Goal: Task Accomplishment & Management: Use online tool/utility

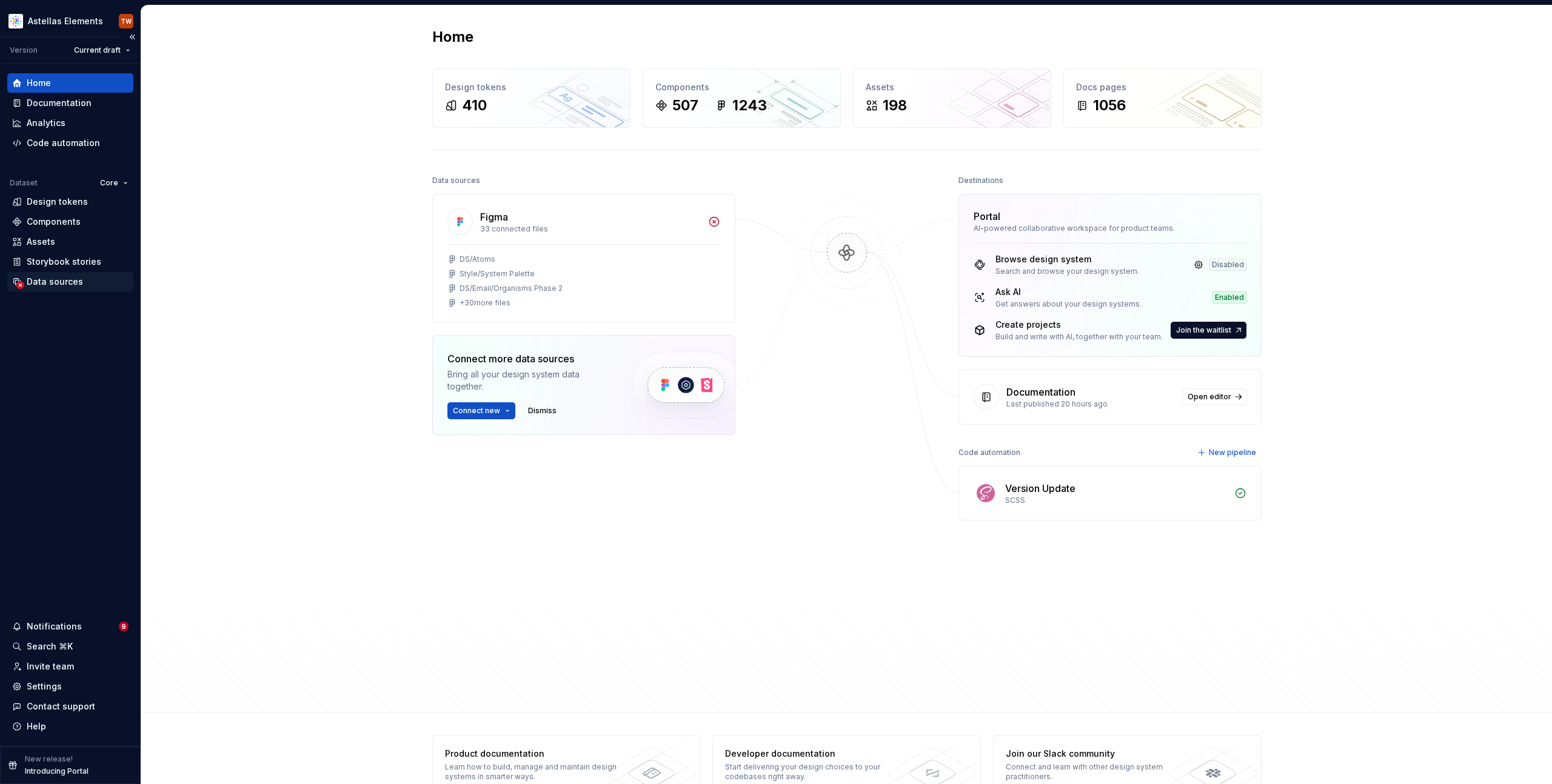
click at [65, 284] on div "Data sources" at bounding box center [55, 282] width 56 height 12
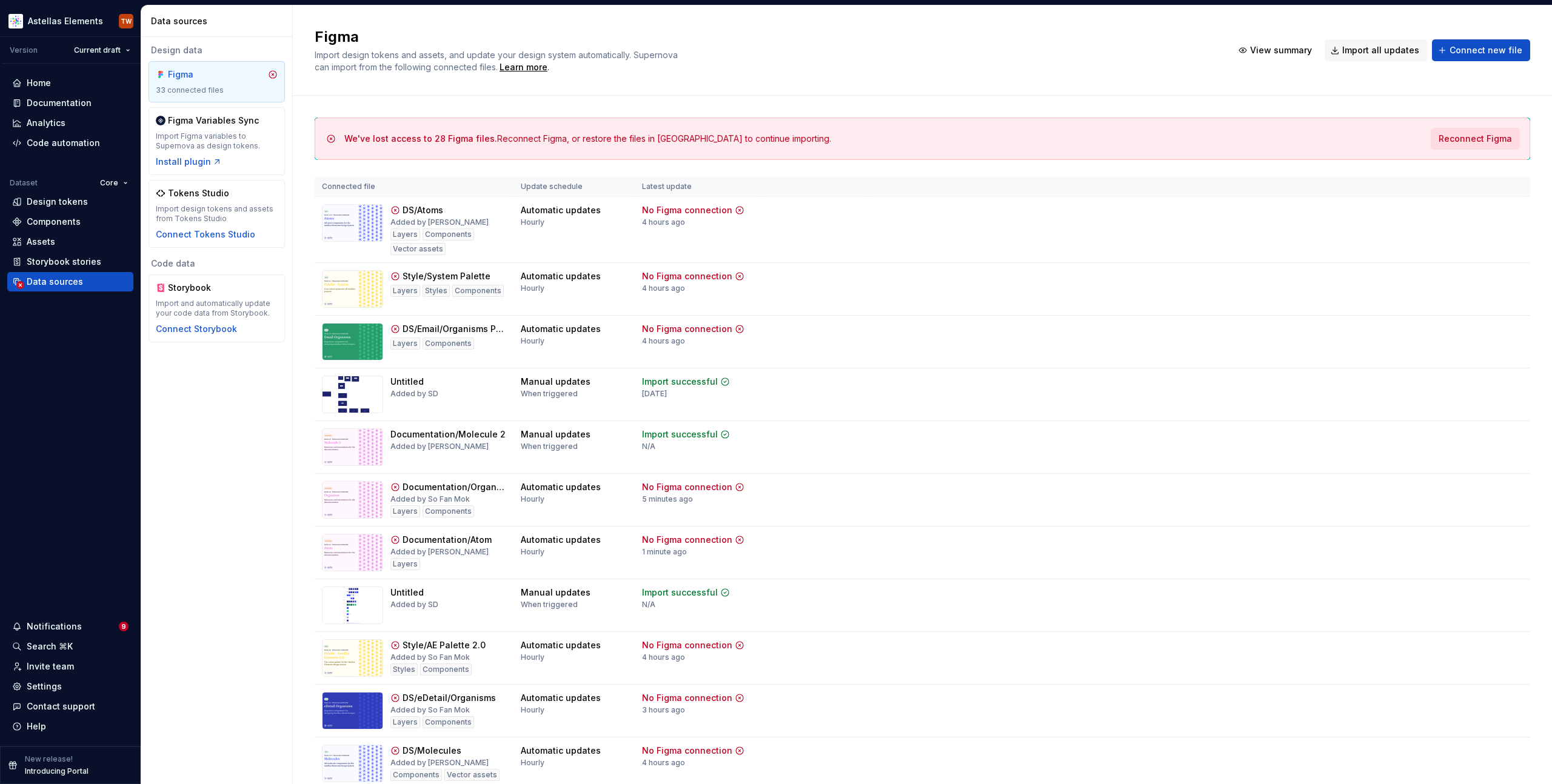
click at [1047, 141] on span "Reconnect Figma" at bounding box center [1475, 139] width 73 height 12
click at [225, 431] on div "Design data Figma 33 connected files Figma Variables Sync Import Figma variable…" at bounding box center [217, 410] width 151 height 747
click at [1047, 580] on span "View summary" at bounding box center [1482, 758] width 53 height 10
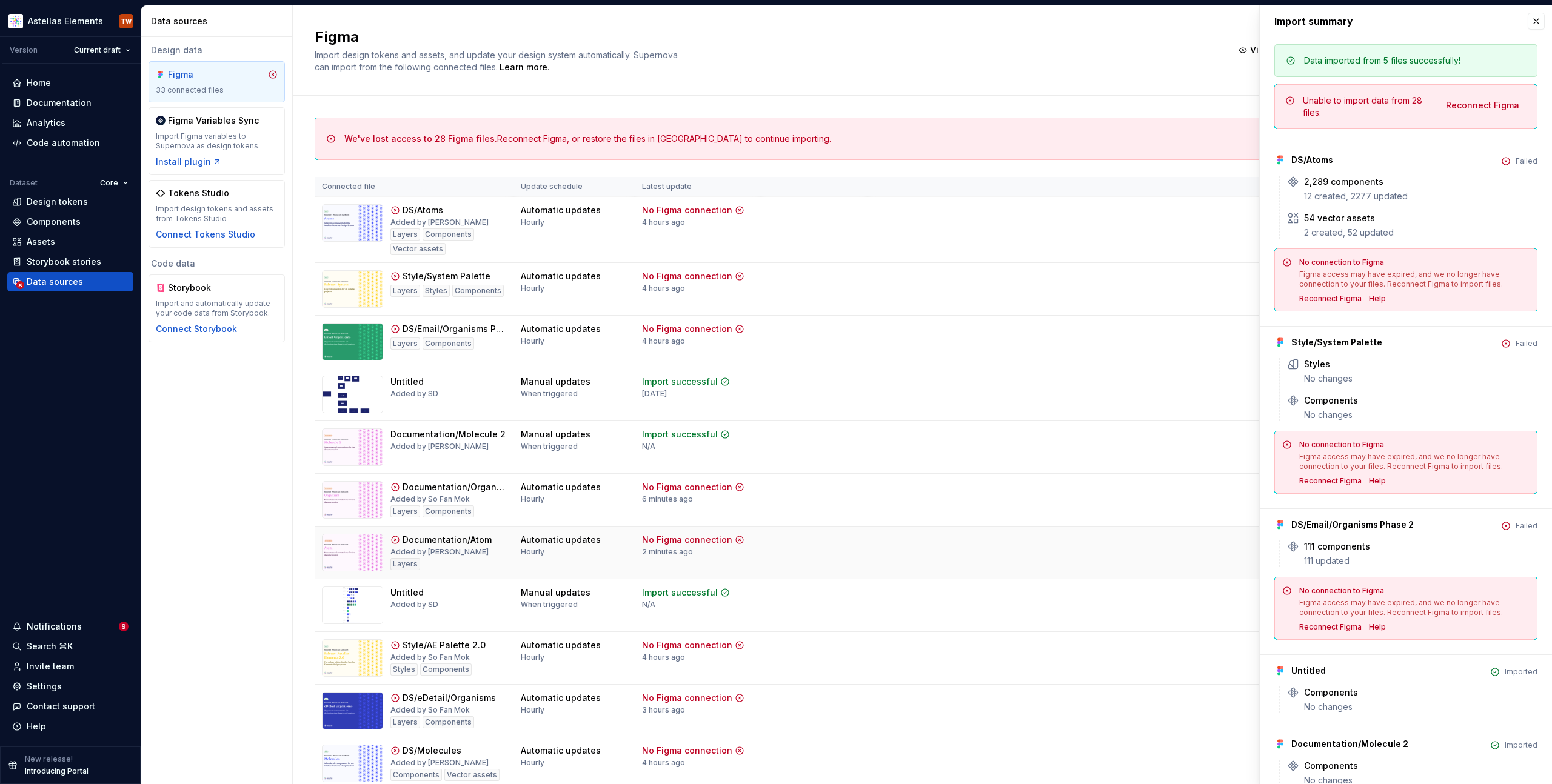
click at [988, 568] on td "View summary Reconnect Figma" at bounding box center [1199, 549] width 663 height 46
click at [1047, 16] on button "button" at bounding box center [1536, 21] width 17 height 17
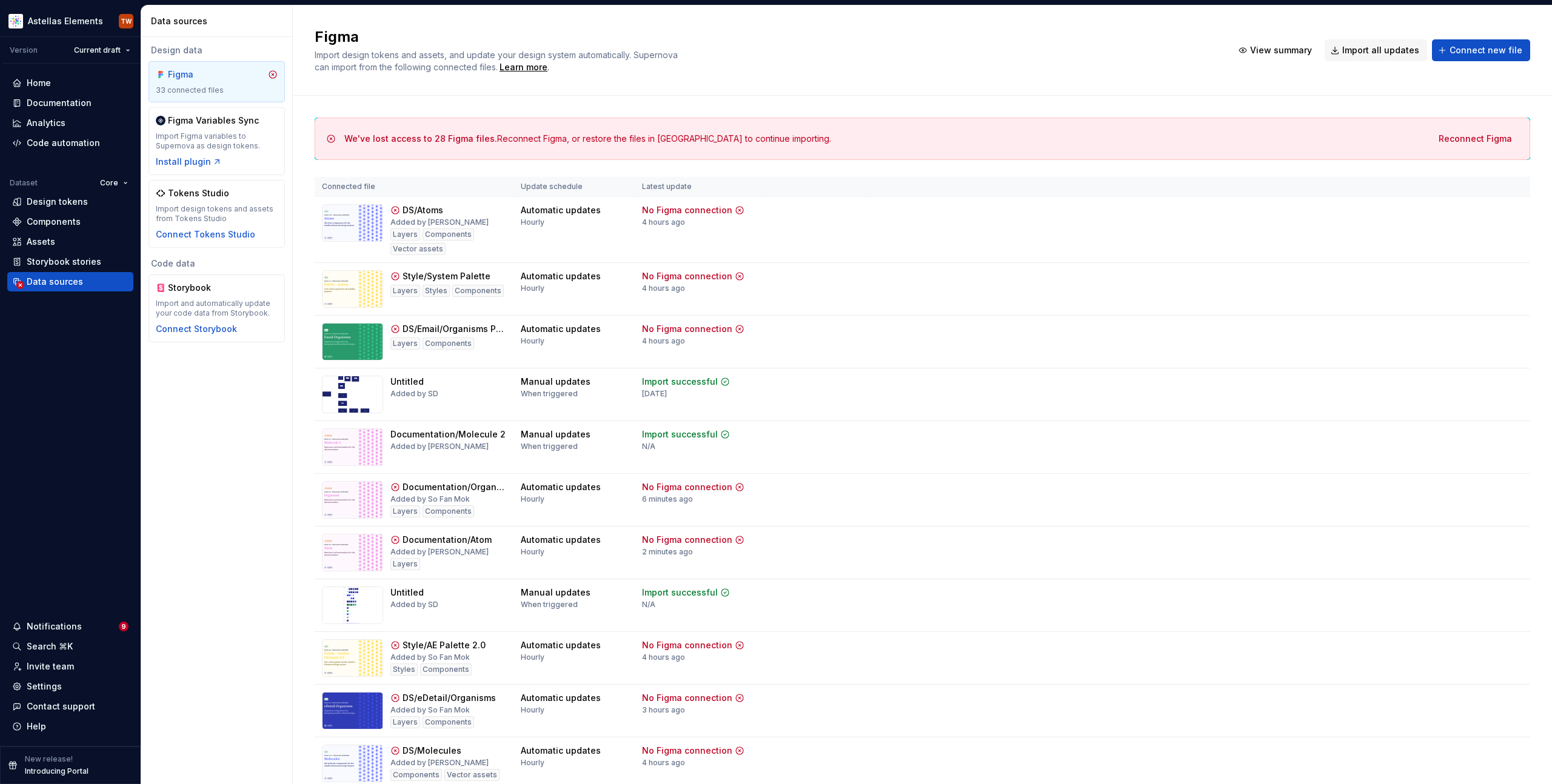
click at [1047, 175] on div "We've lost access to 28 Figma files. Reconnect Figma, or restore the files in […" at bounding box center [922, 147] width 1216 height 59
click at [1047, 228] on span "Reconnect Figma" at bounding box center [1465, 230] width 63 height 10
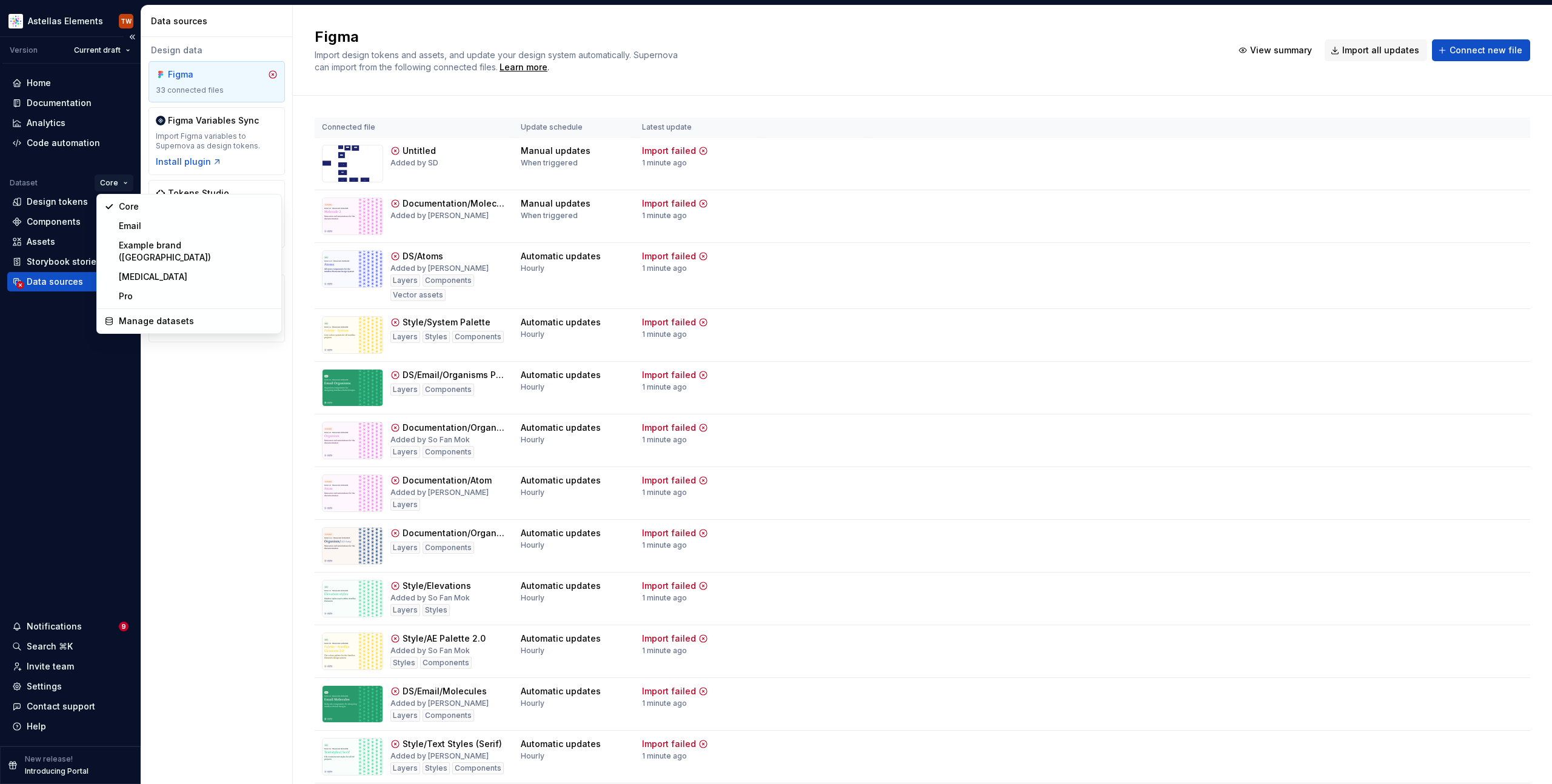
click at [116, 185] on html "Astellas Elements TW Version Current draft Home Documentation Analytics Code au…" at bounding box center [776, 392] width 1552 height 784
click at [113, 357] on html "Astellas Elements TW Version Current draft Home Documentation Analytics Code au…" at bounding box center [776, 392] width 1552 height 784
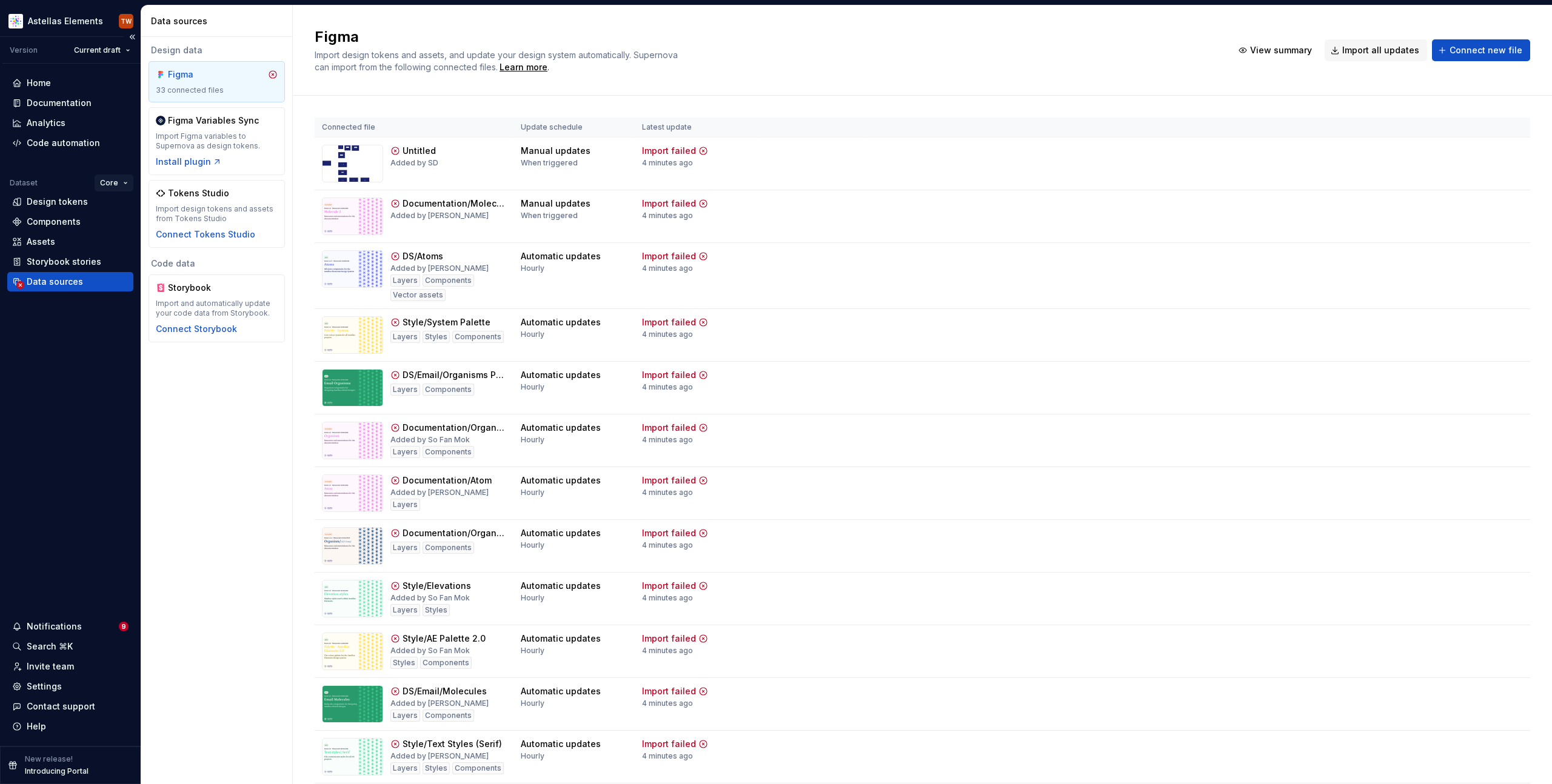
click at [110, 185] on html "Astellas Elements TW Version Current draft Home Documentation Analytics Code au…" at bounding box center [776, 392] width 1552 height 784
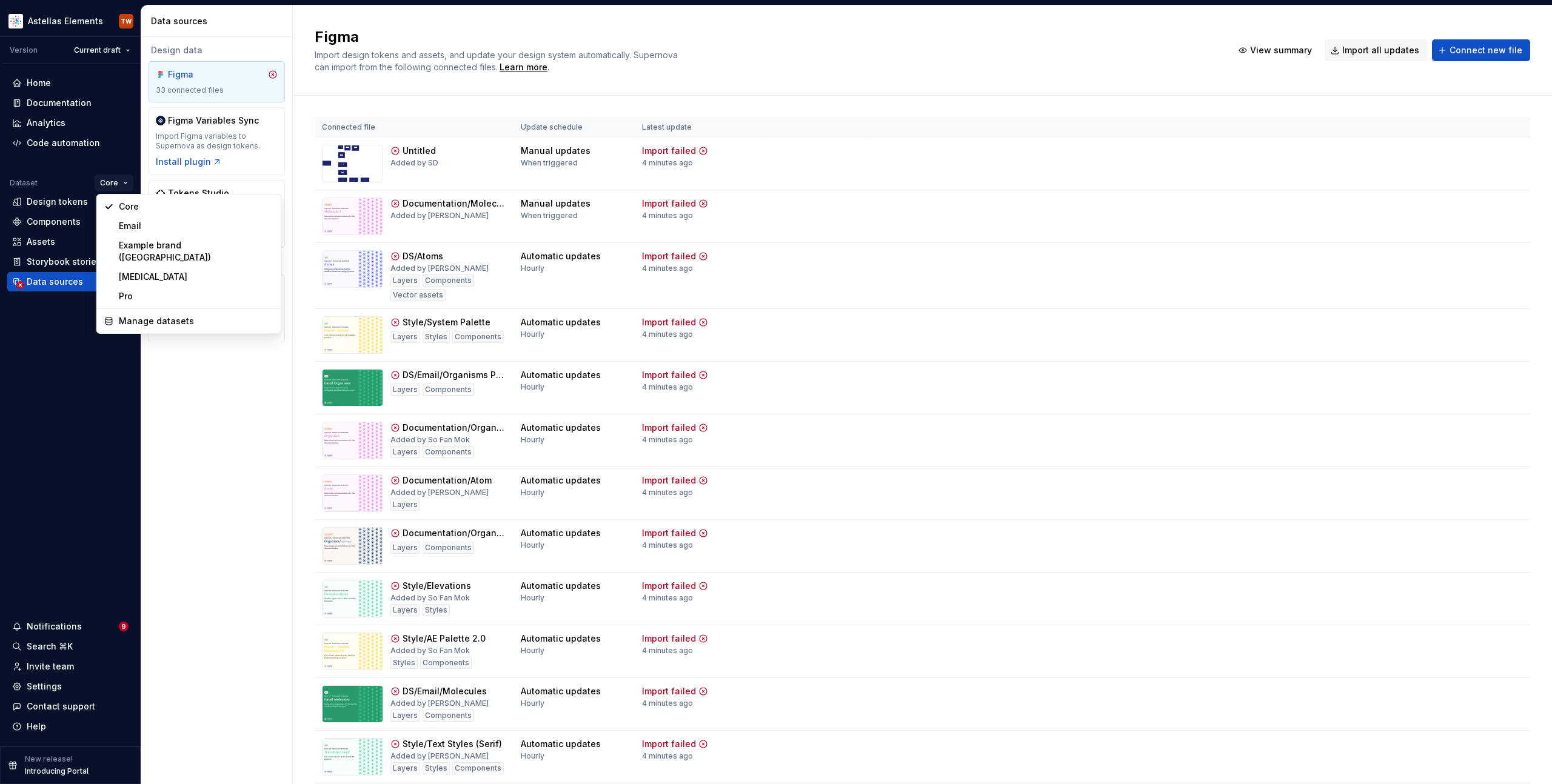
click at [109, 183] on html "Astellas Elements TW Version Current draft Home Documentation Analytics Code au…" at bounding box center [776, 392] width 1552 height 784
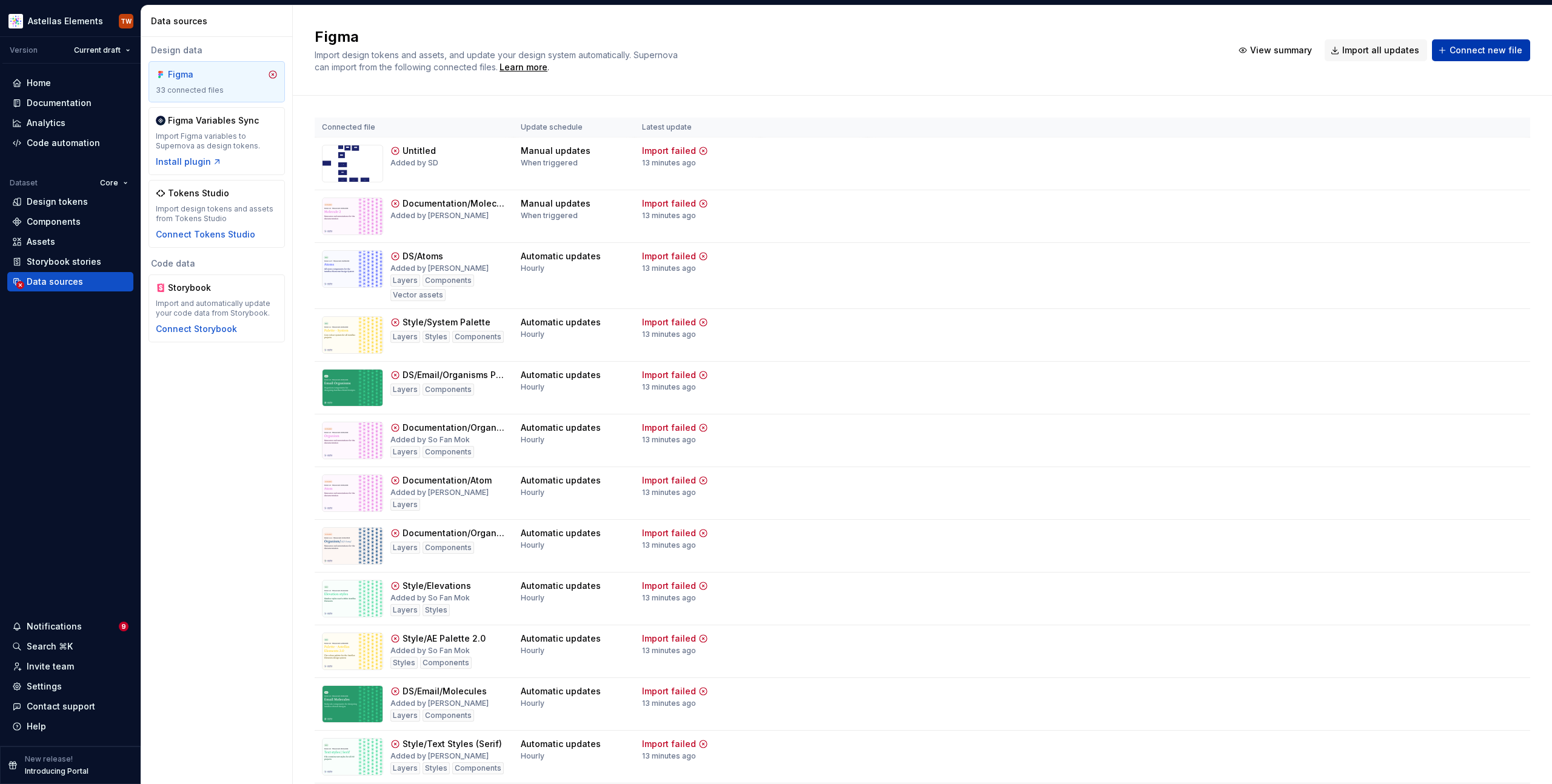
click at [1478, 49] on span "Connect new file" at bounding box center [1486, 50] width 73 height 12
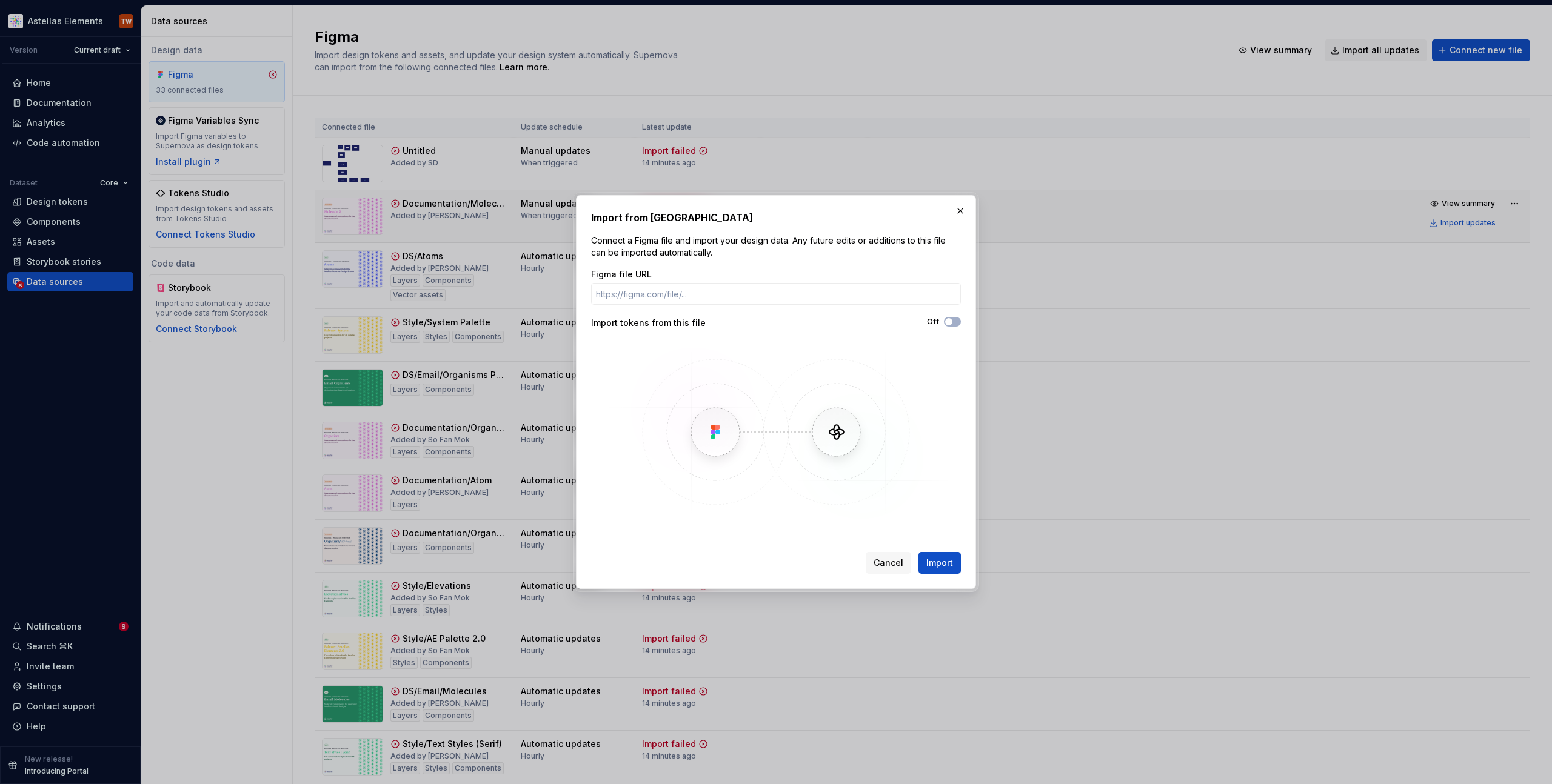
click at [967, 213] on button "button" at bounding box center [960, 210] width 17 height 17
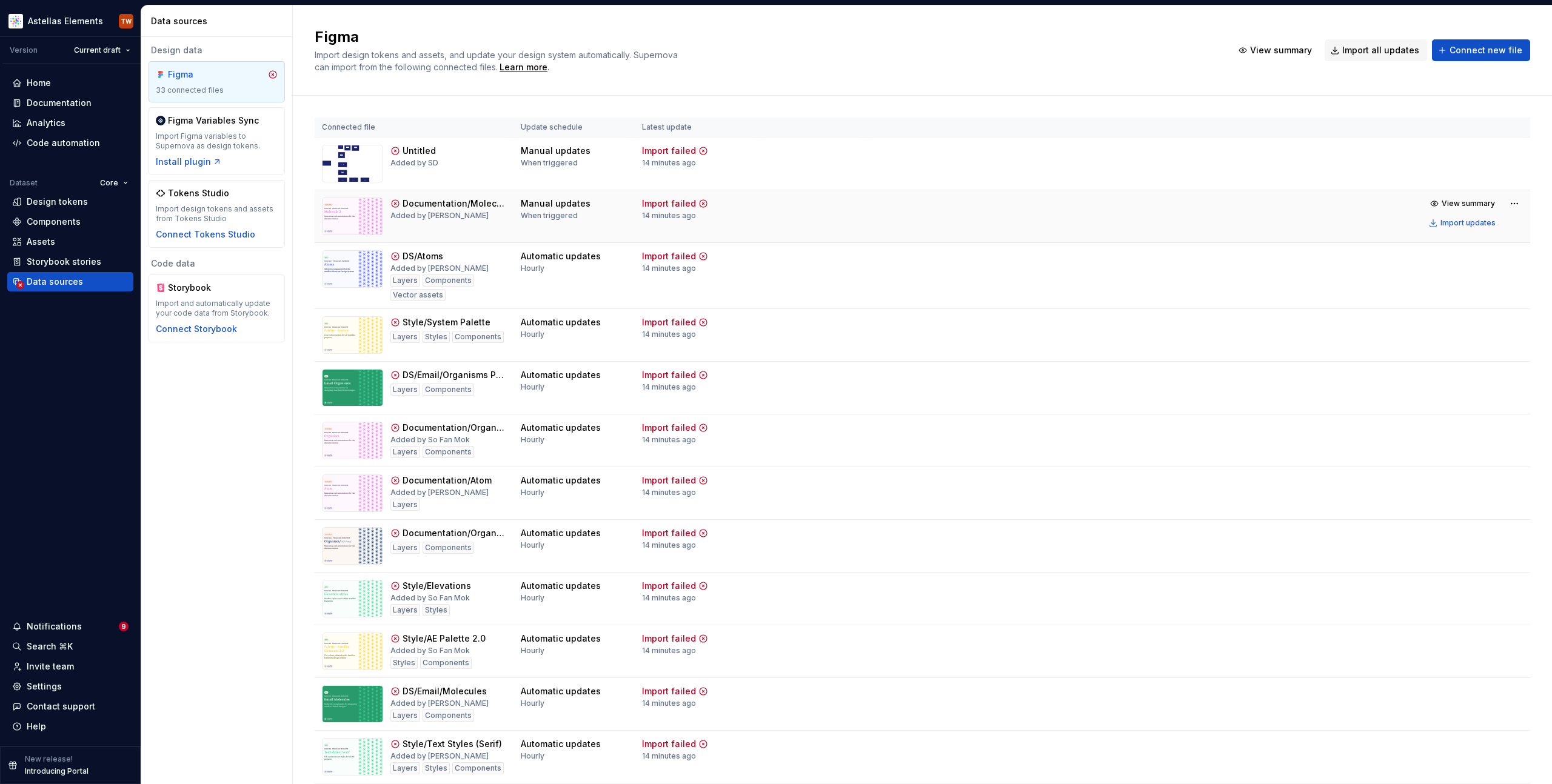
click at [965, 210] on td "View summary Import updates" at bounding box center [1199, 213] width 663 height 46
click at [1459, 167] on div "Import updates" at bounding box center [1468, 170] width 55 height 10
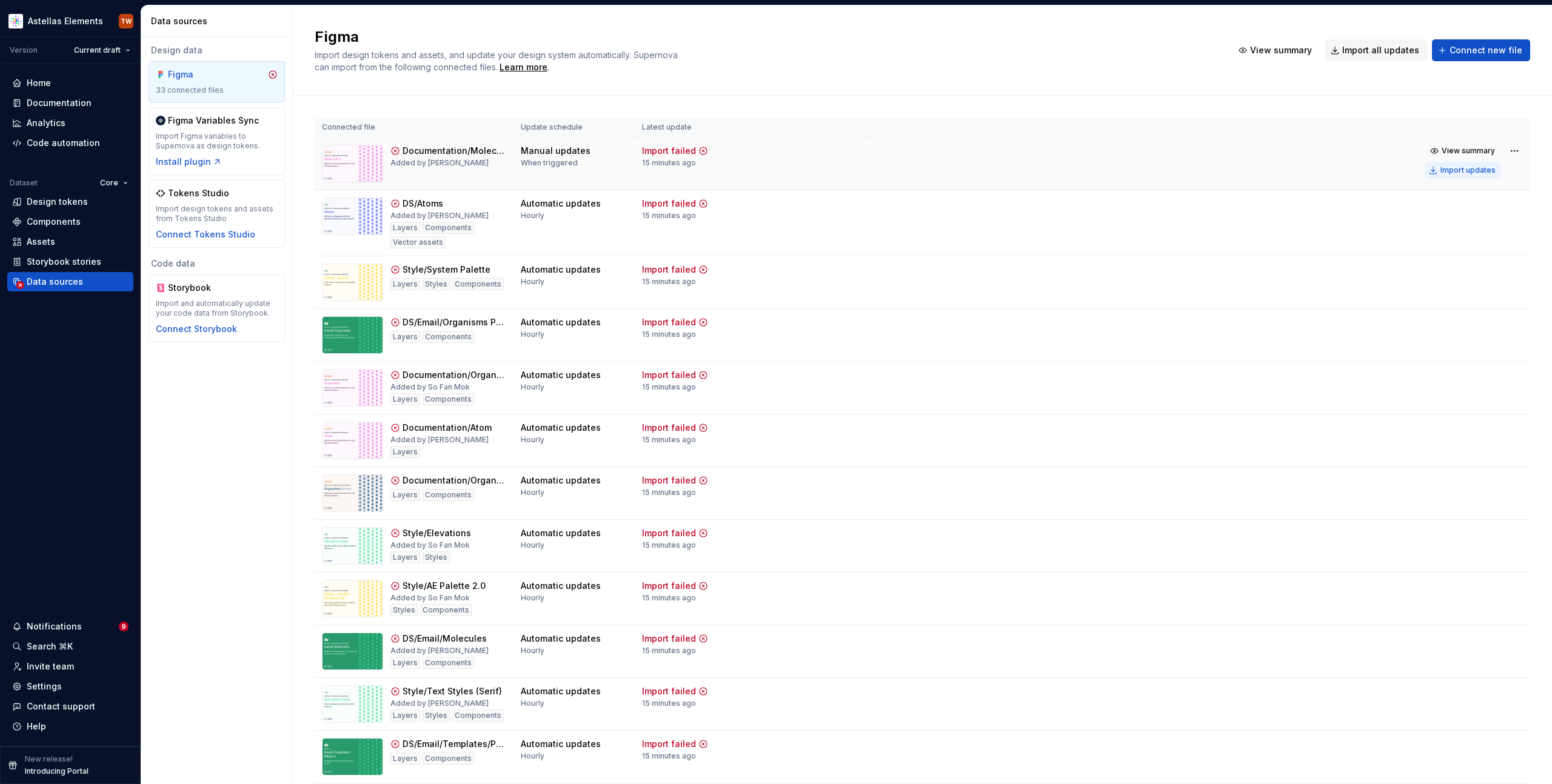
click at [1468, 168] on div "Import updates" at bounding box center [1468, 170] width 55 height 10
click at [1451, 224] on div "Import updates" at bounding box center [1468, 223] width 55 height 10
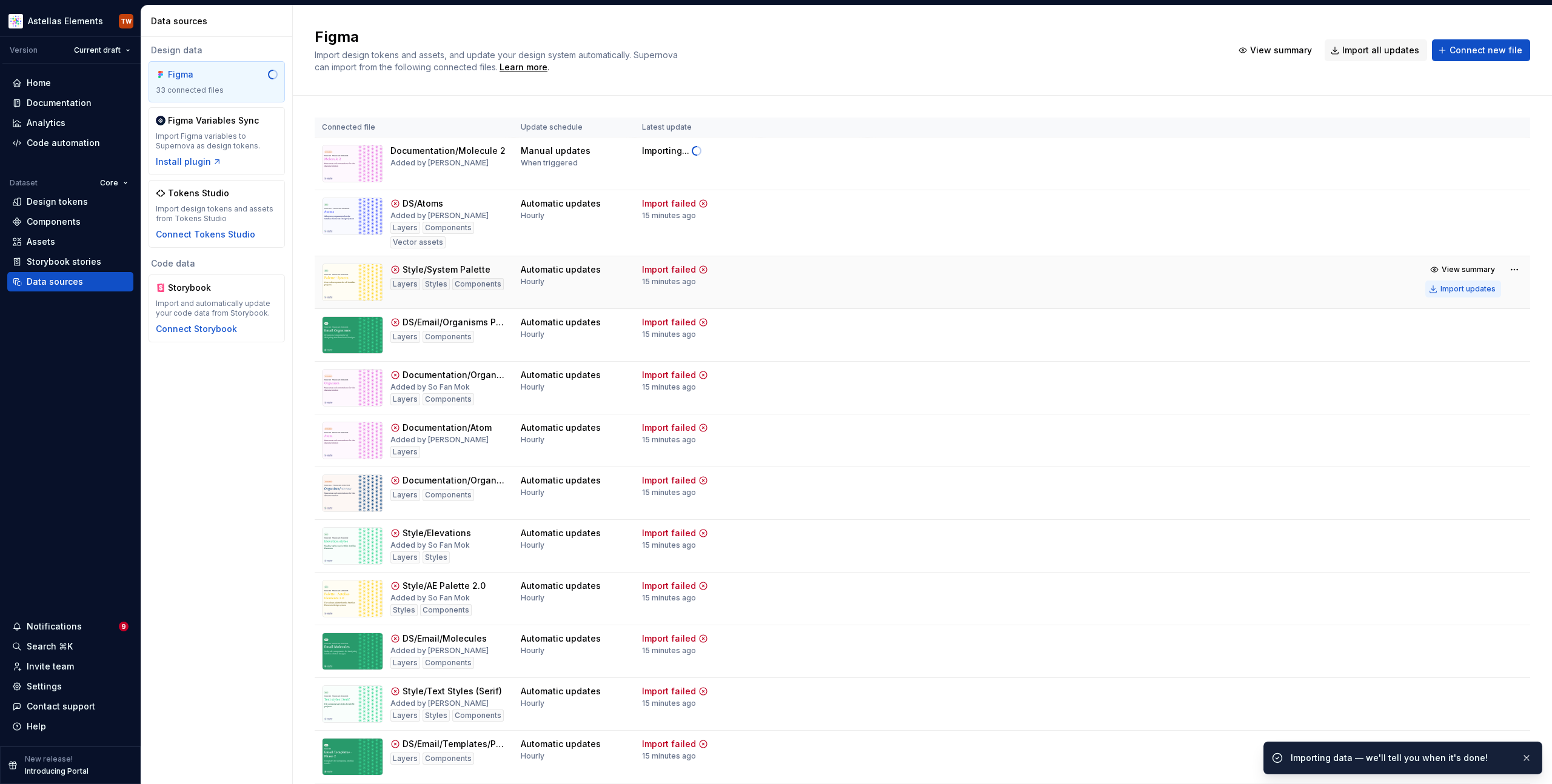
click at [1441, 290] on div "Import updates" at bounding box center [1468, 289] width 55 height 10
click at [1441, 342] on div "Import updates" at bounding box center [1468, 342] width 55 height 10
click at [1449, 391] on div "Import updates" at bounding box center [1468, 394] width 55 height 10
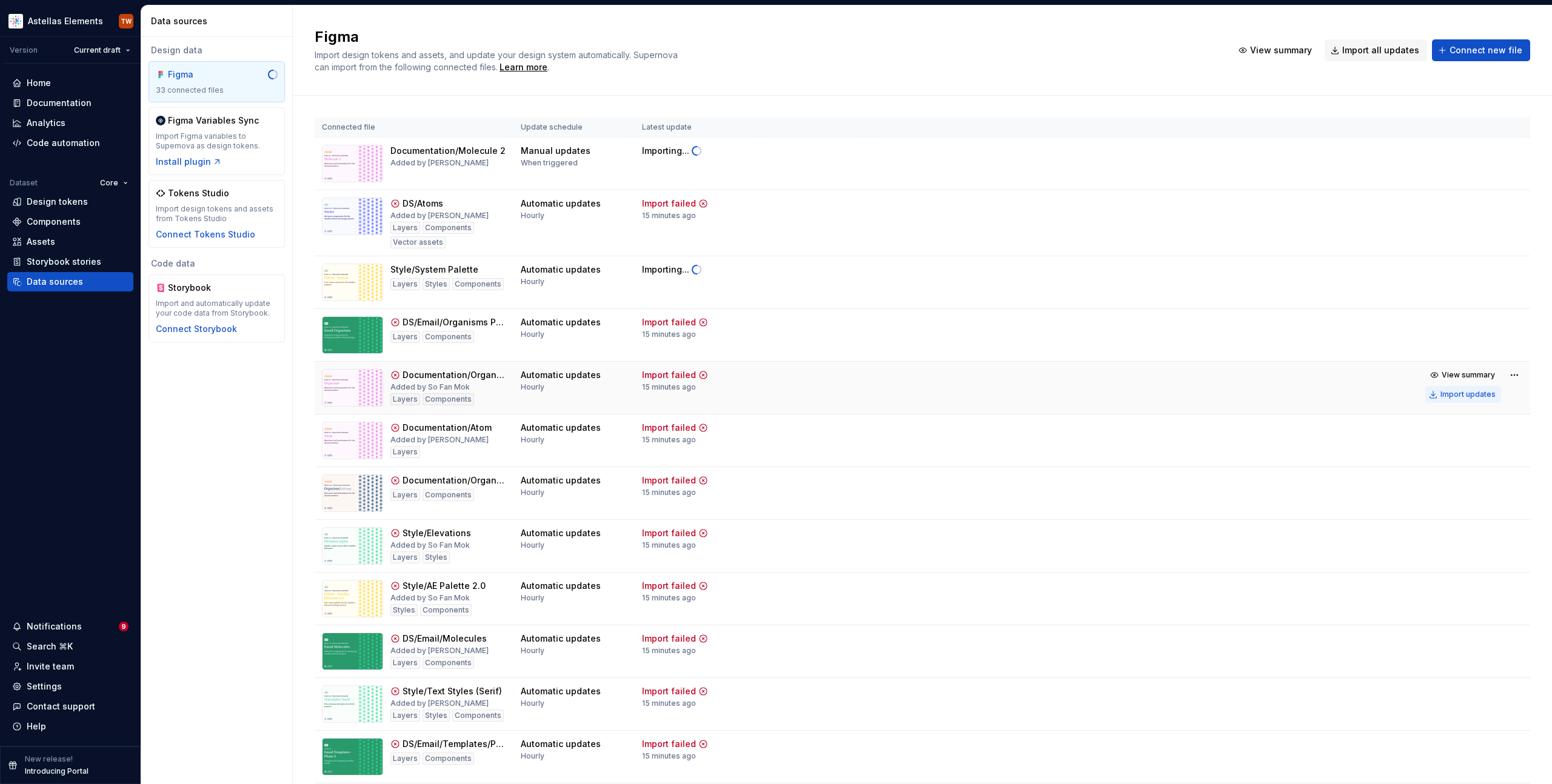
scroll to position [23, 0]
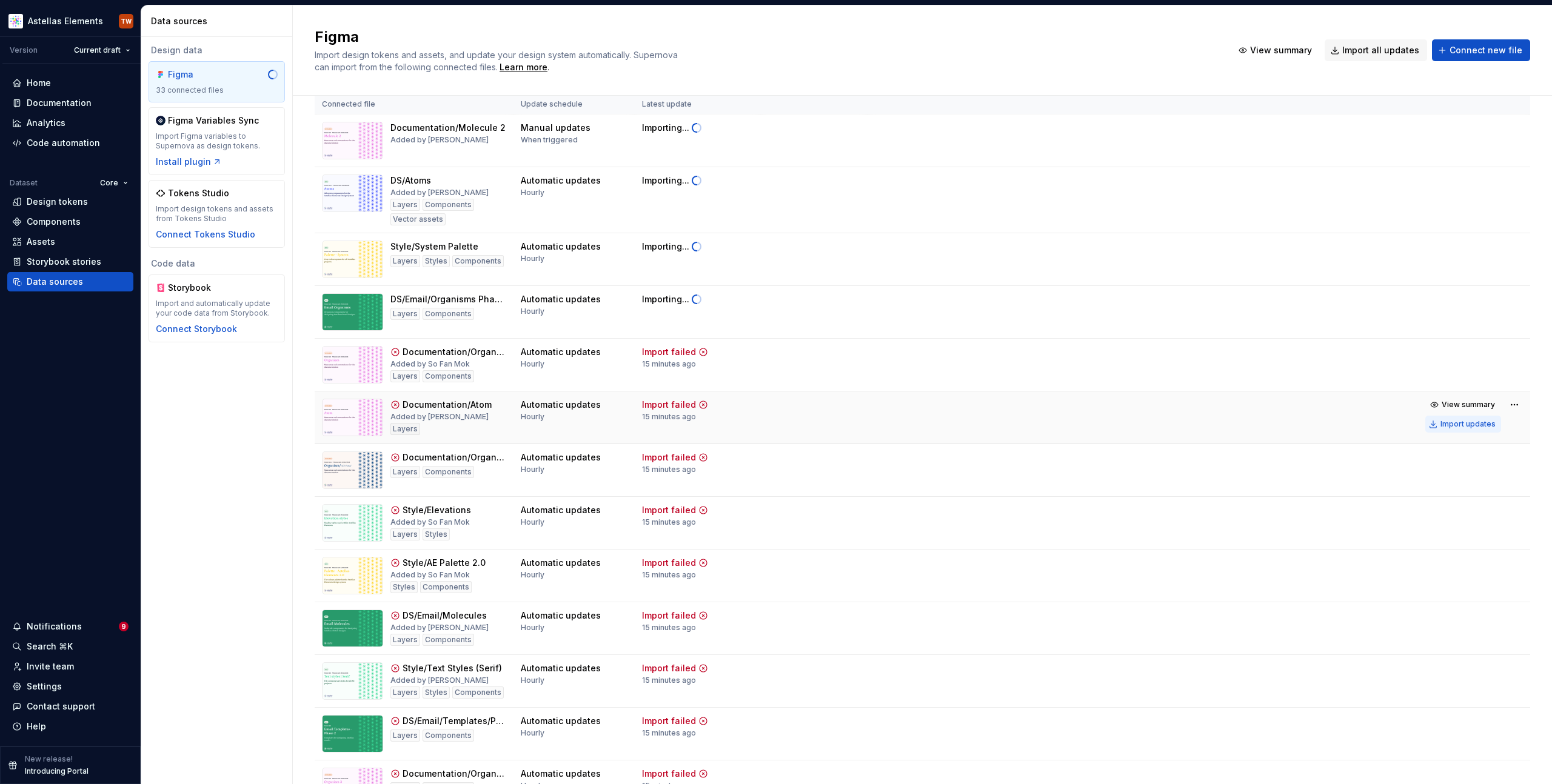
click at [1453, 424] on div "Import updates" at bounding box center [1468, 424] width 55 height 10
click at [1445, 474] on div "Import updates" at bounding box center [1468, 477] width 55 height 10
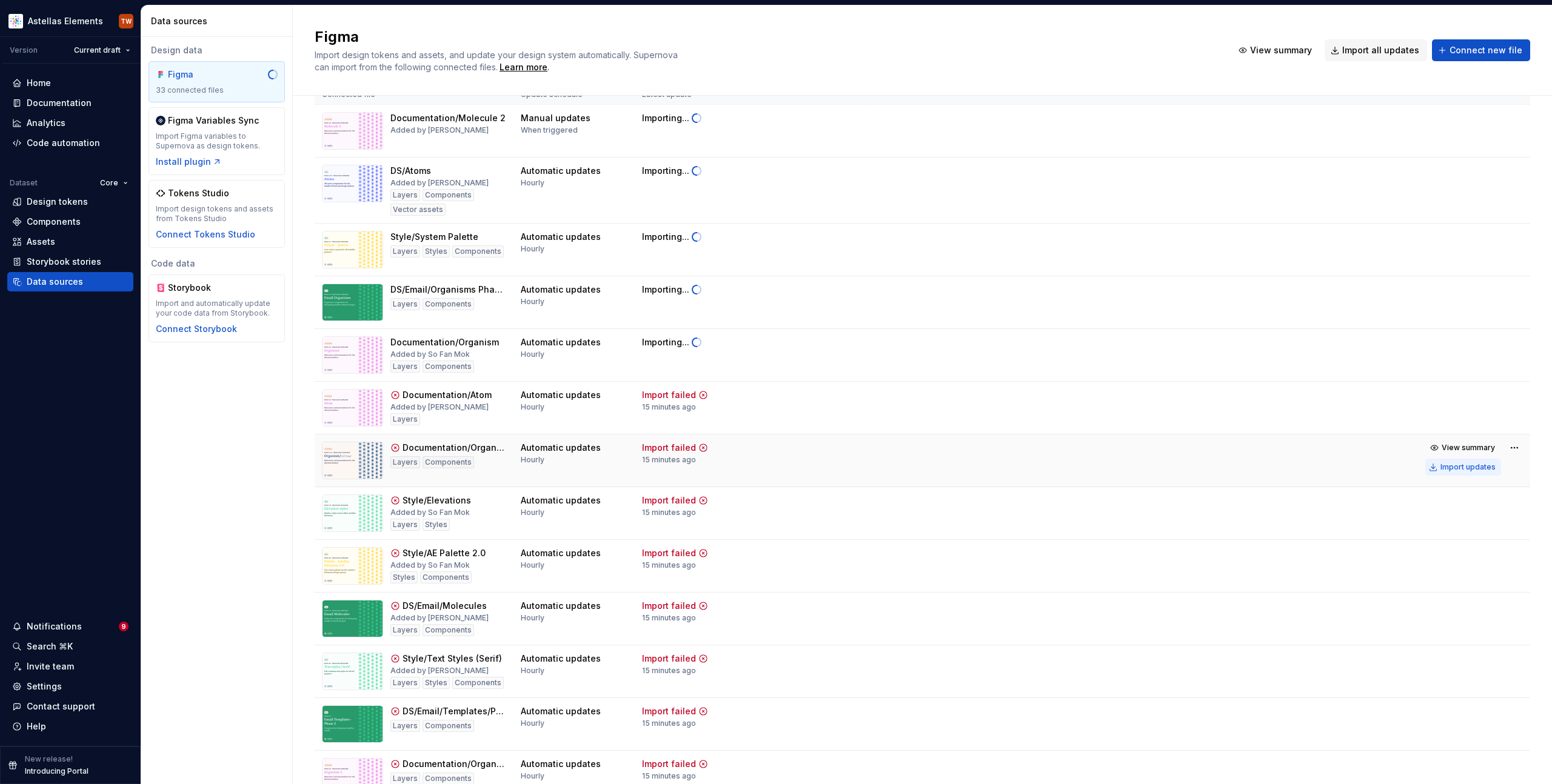
scroll to position [35, 0]
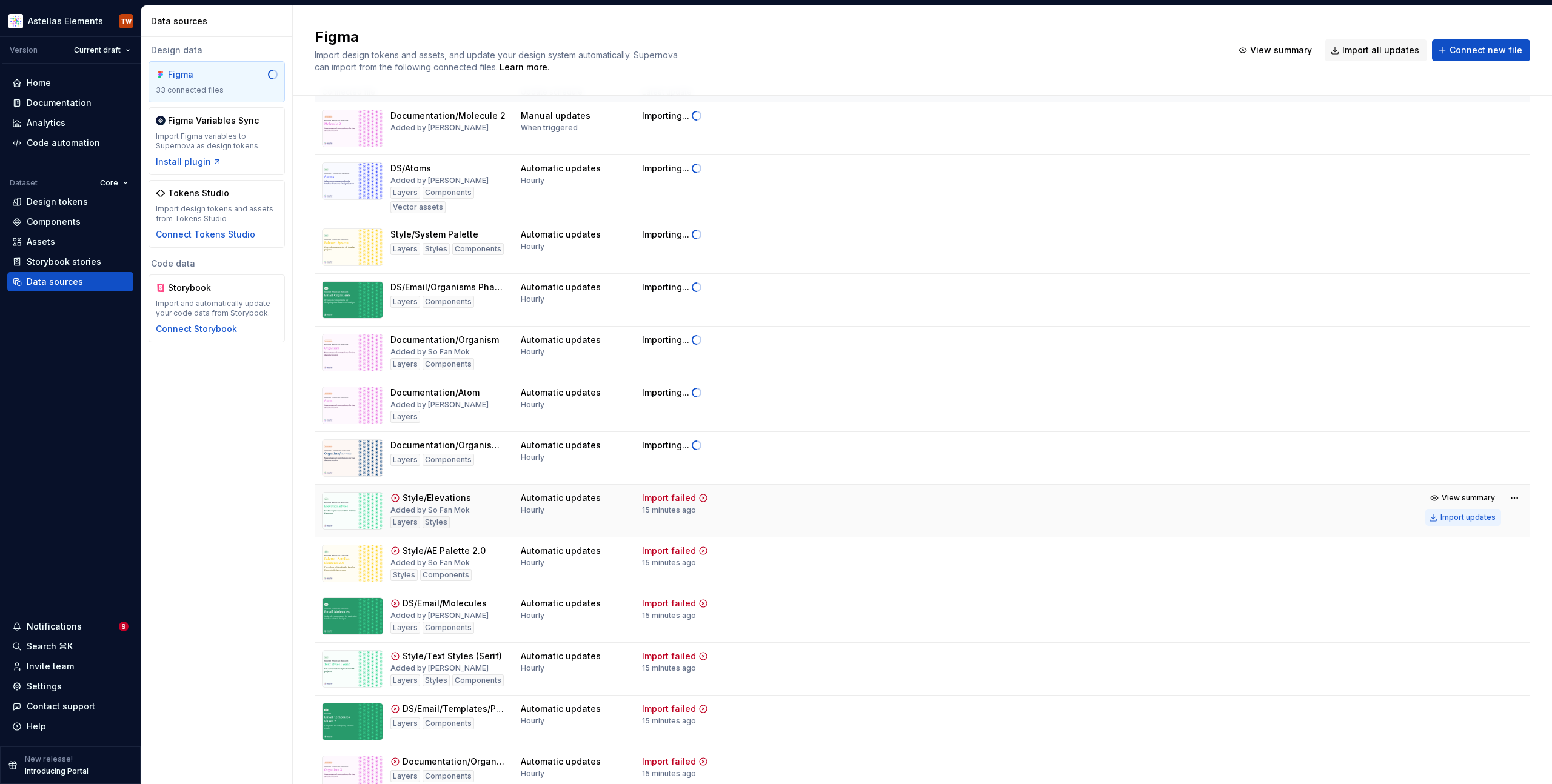
click at [1447, 515] on div "Import updates" at bounding box center [1468, 517] width 55 height 10
click at [1457, 568] on div "Import updates" at bounding box center [1468, 570] width 55 height 10
click at [1456, 616] on button "Import updates" at bounding box center [1463, 623] width 76 height 17
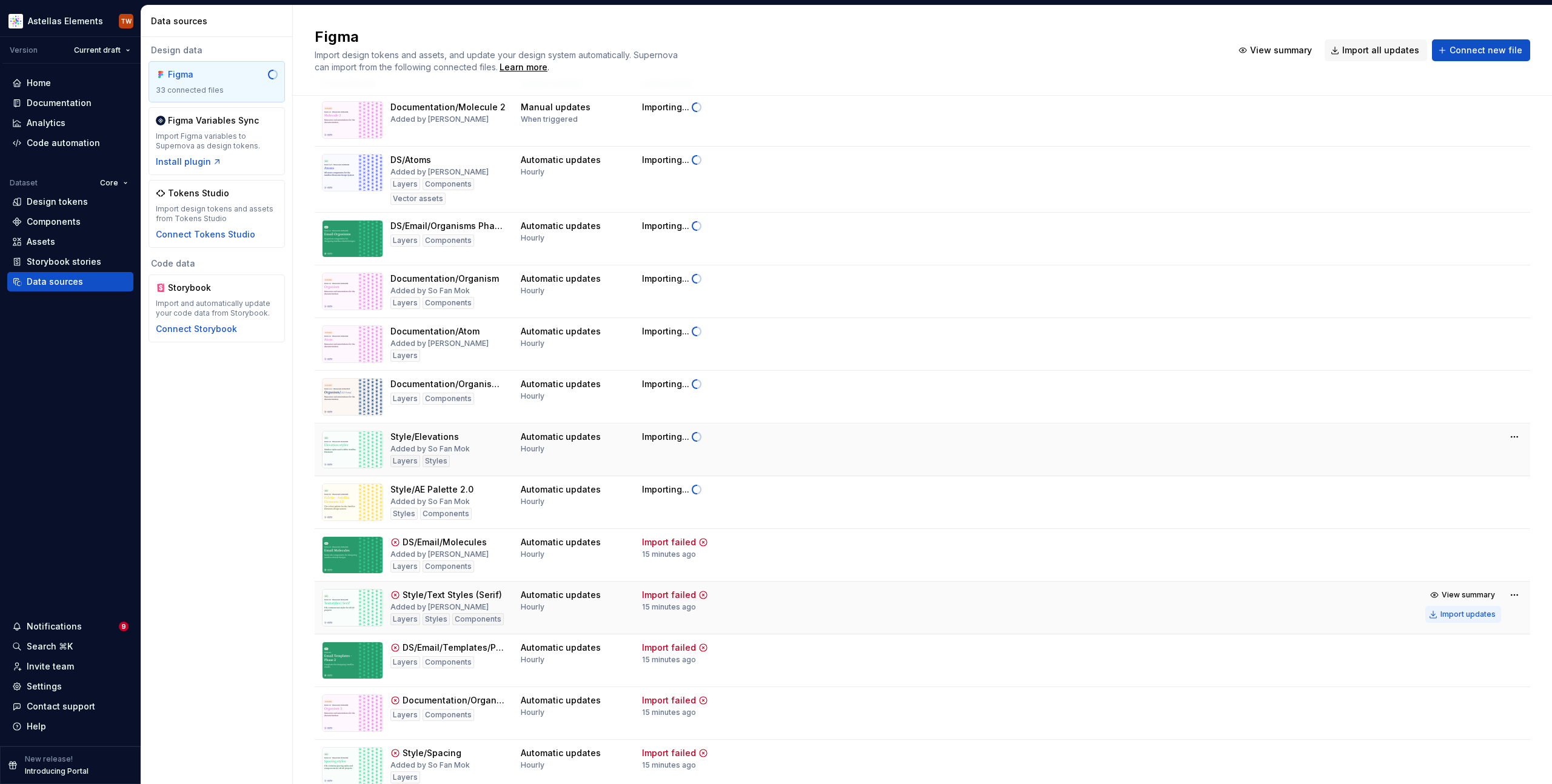
scroll to position [44, 0]
click at [1449, 617] on div "Import updates" at bounding box center [1468, 614] width 55 height 10
click at [1448, 665] on div "Import updates" at bounding box center [1468, 667] width 55 height 10
click at [1449, 718] on div "Import updates" at bounding box center [1468, 719] width 55 height 10
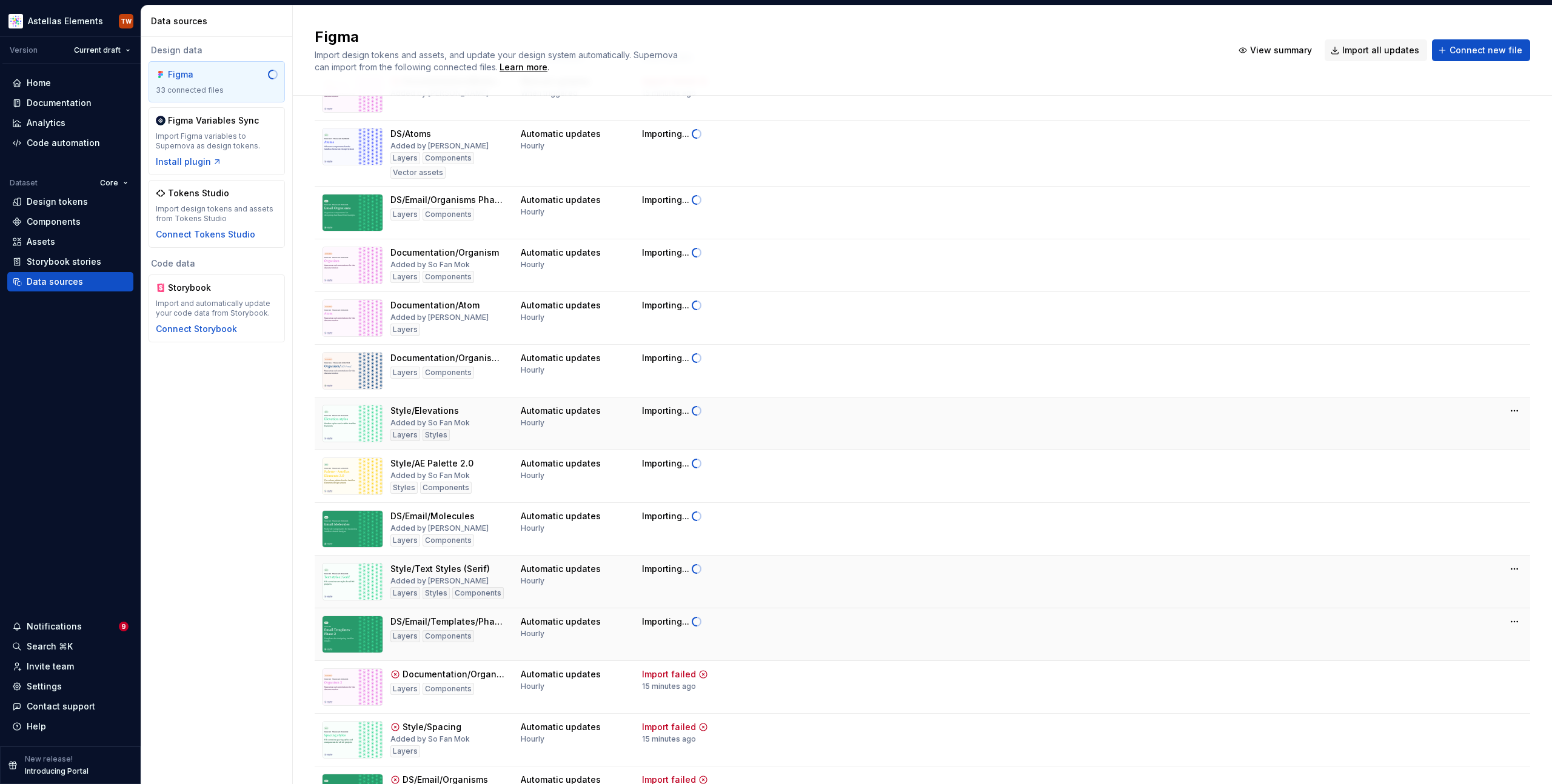
scroll to position [103, 0]
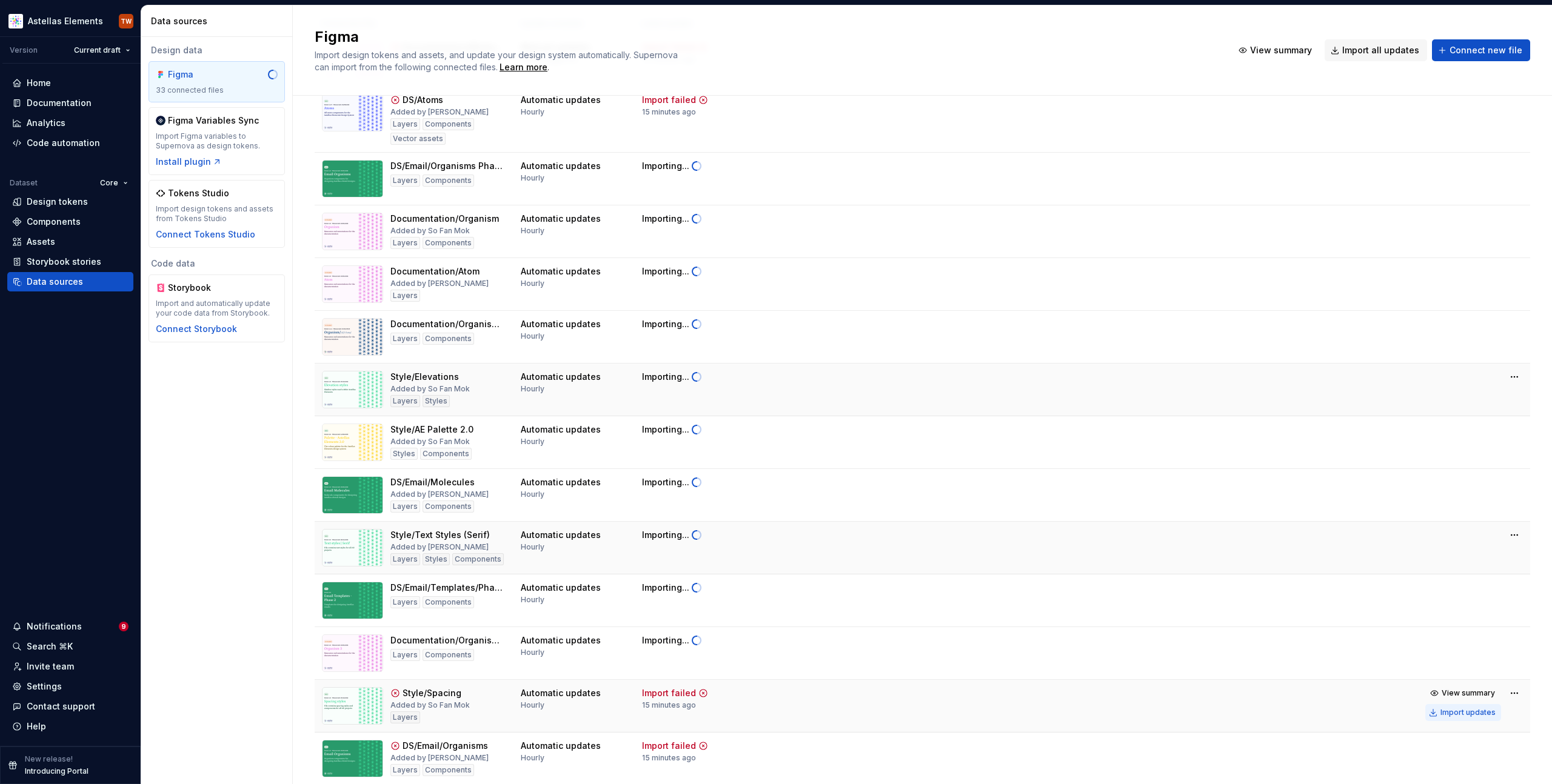
click at [1446, 713] on div "Import updates" at bounding box center [1468, 713] width 55 height 10
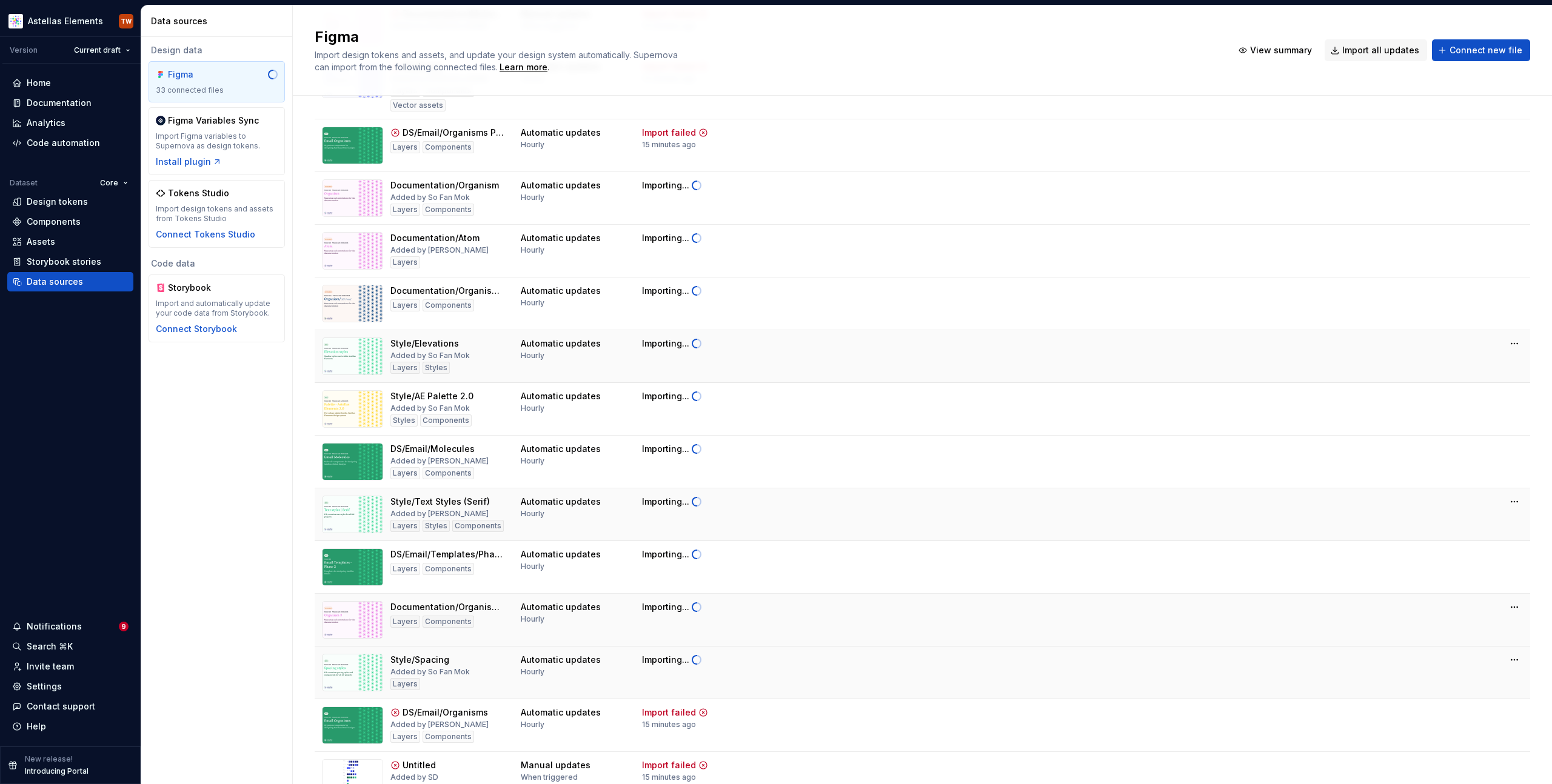
scroll to position [185, 0]
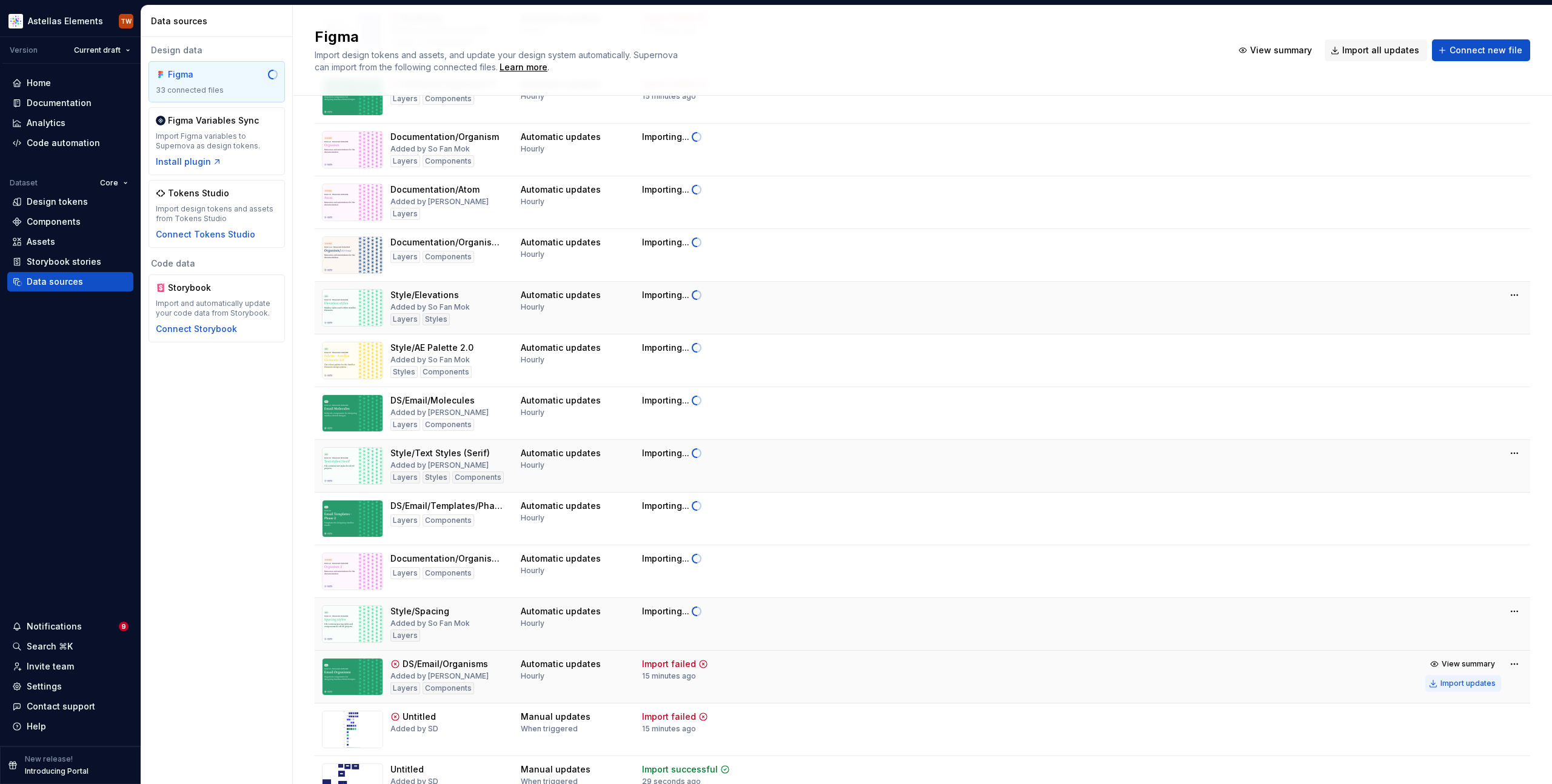
click at [1441, 682] on div "Import updates" at bounding box center [1468, 683] width 55 height 10
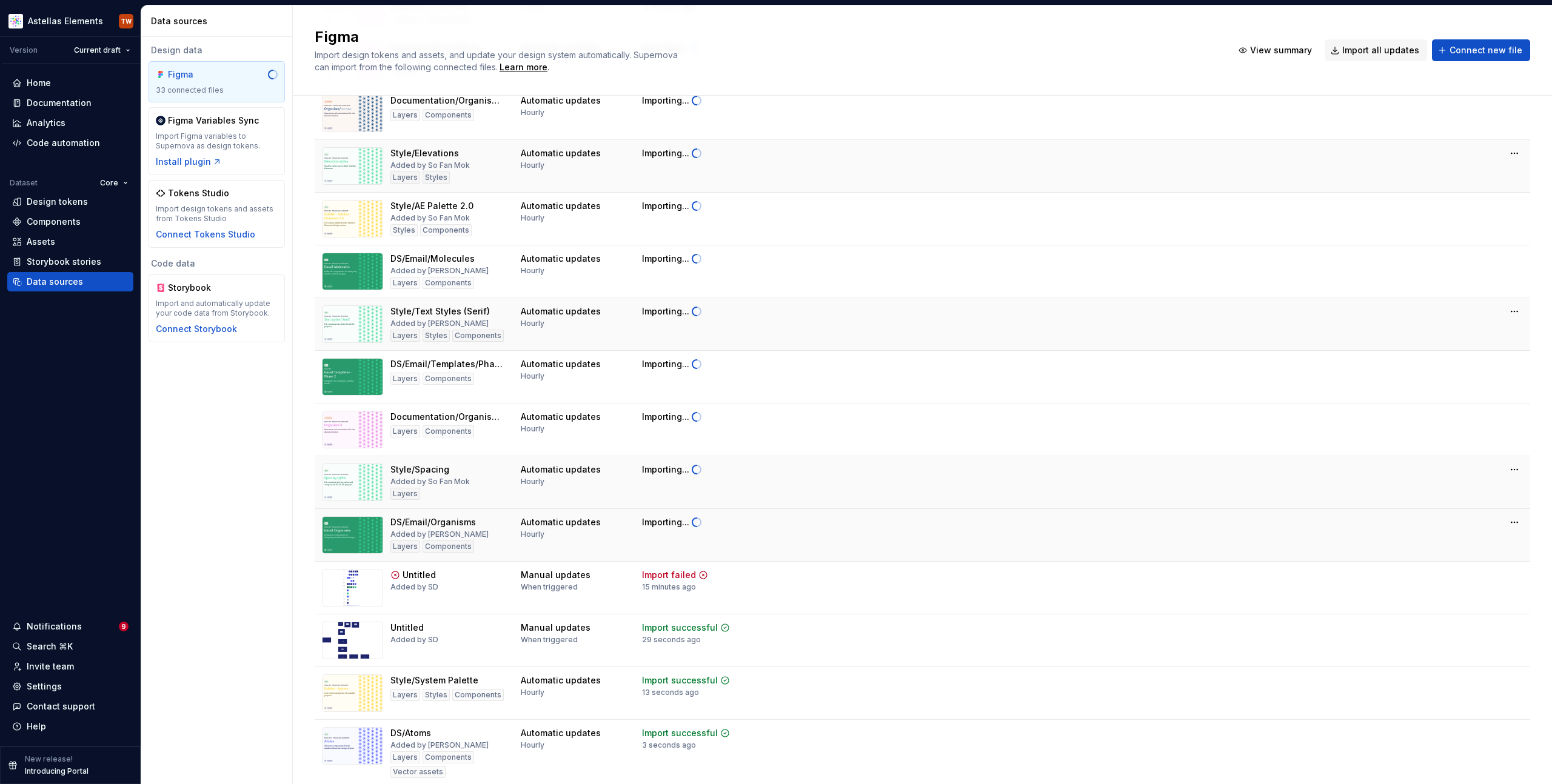
scroll to position [198, 0]
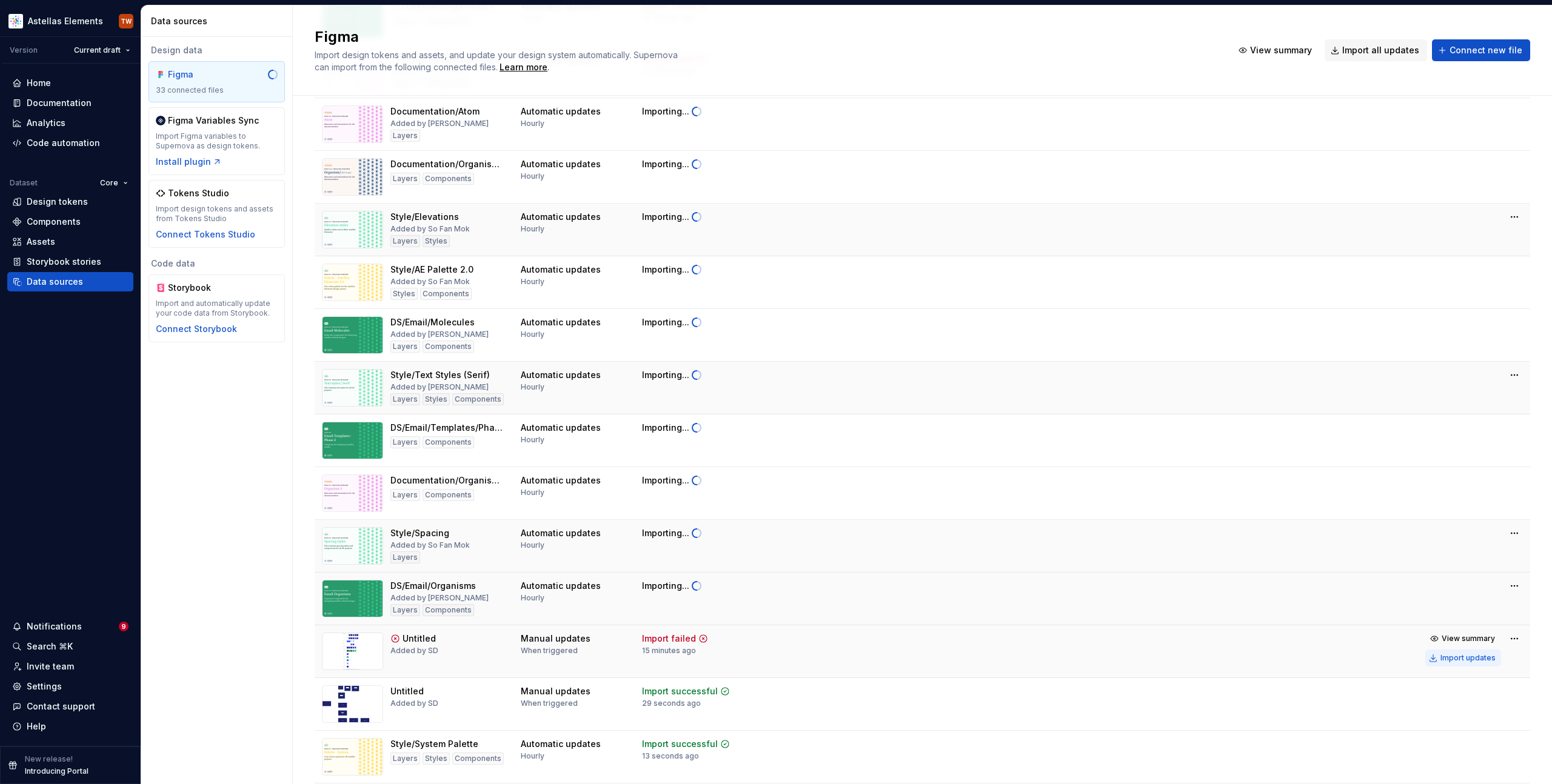
click at [1448, 661] on div "Import updates" at bounding box center [1468, 658] width 55 height 10
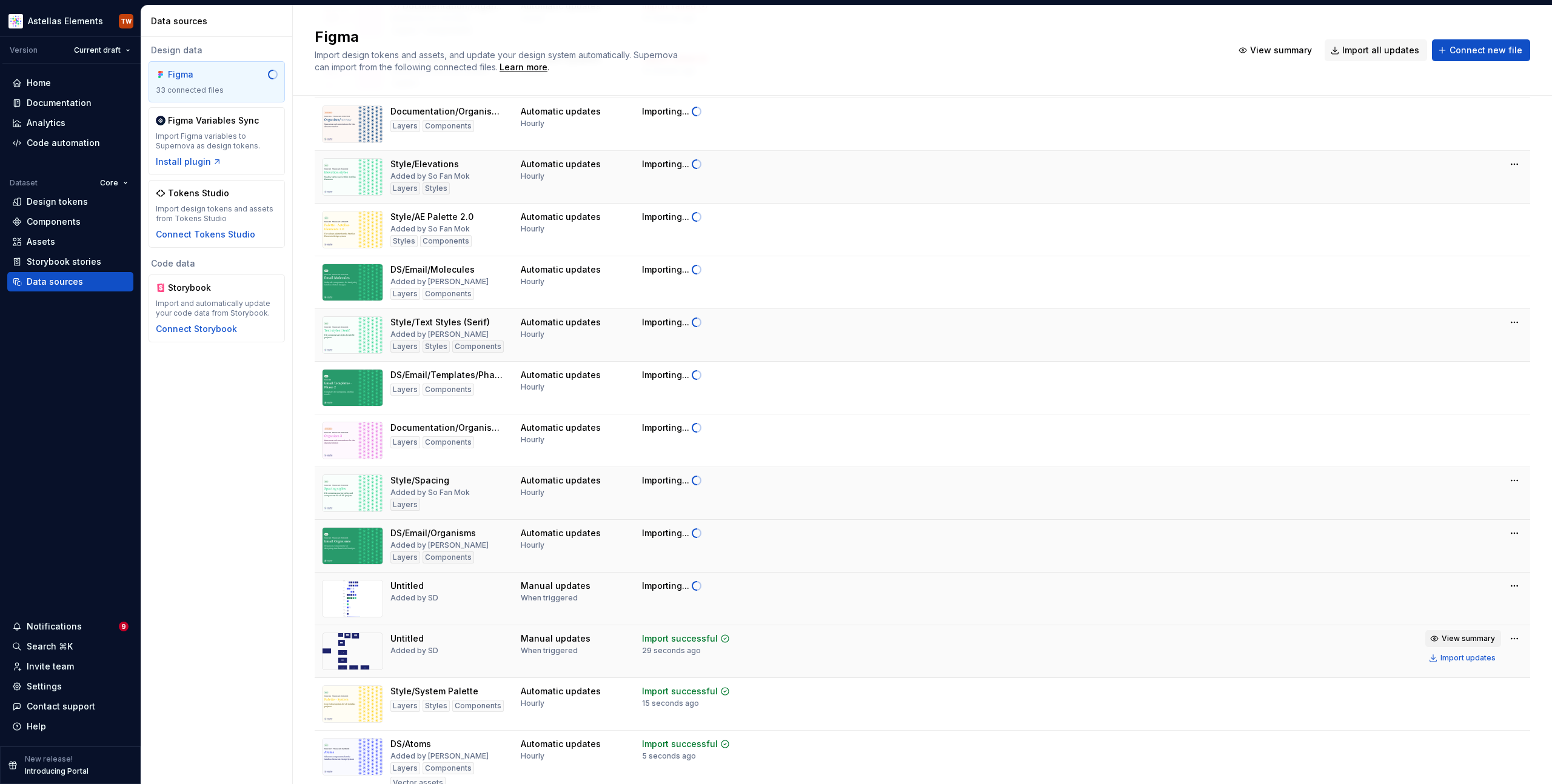
scroll to position [145, 0]
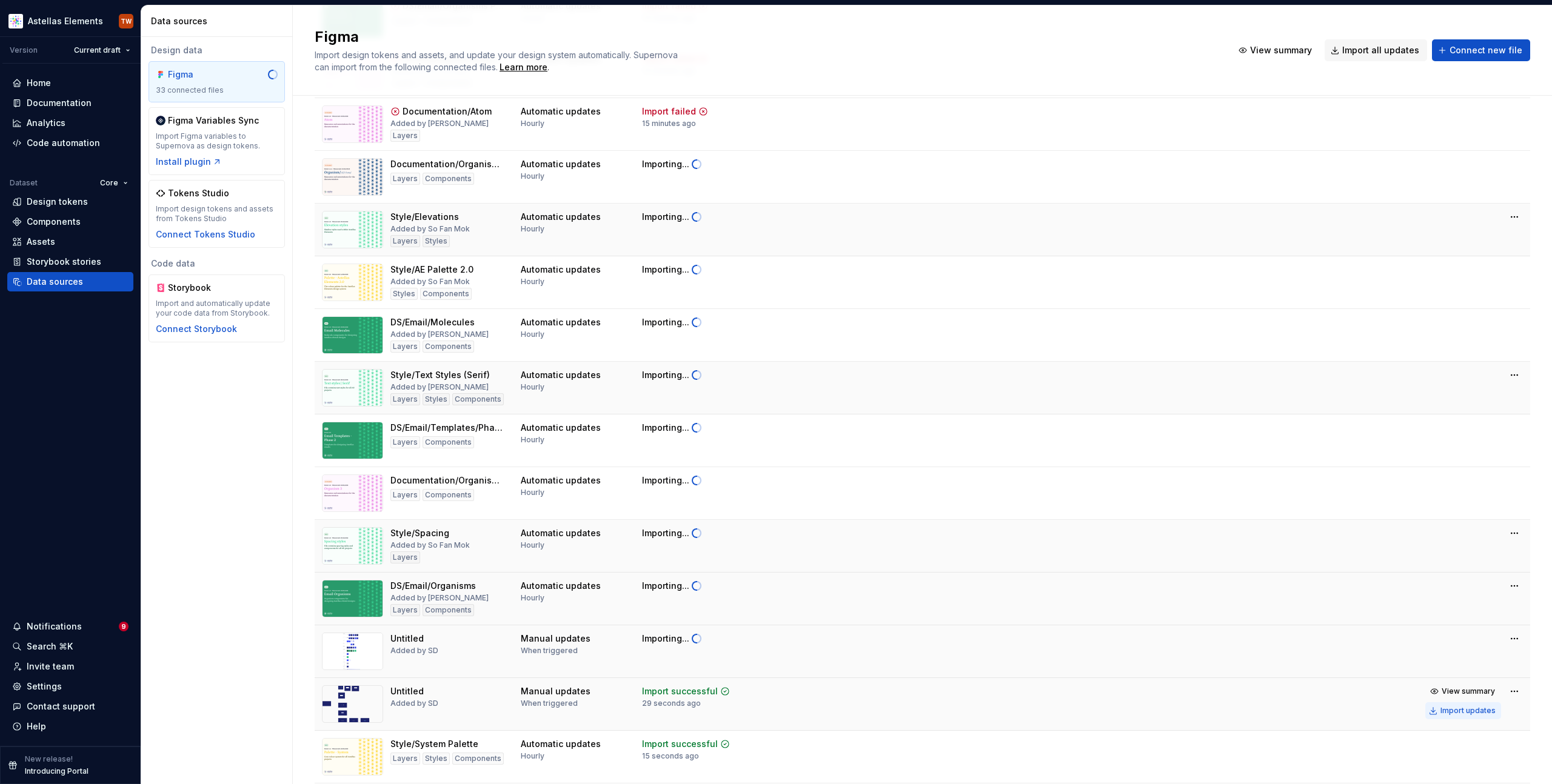
click at [1444, 711] on div "Import updates" at bounding box center [1468, 711] width 55 height 10
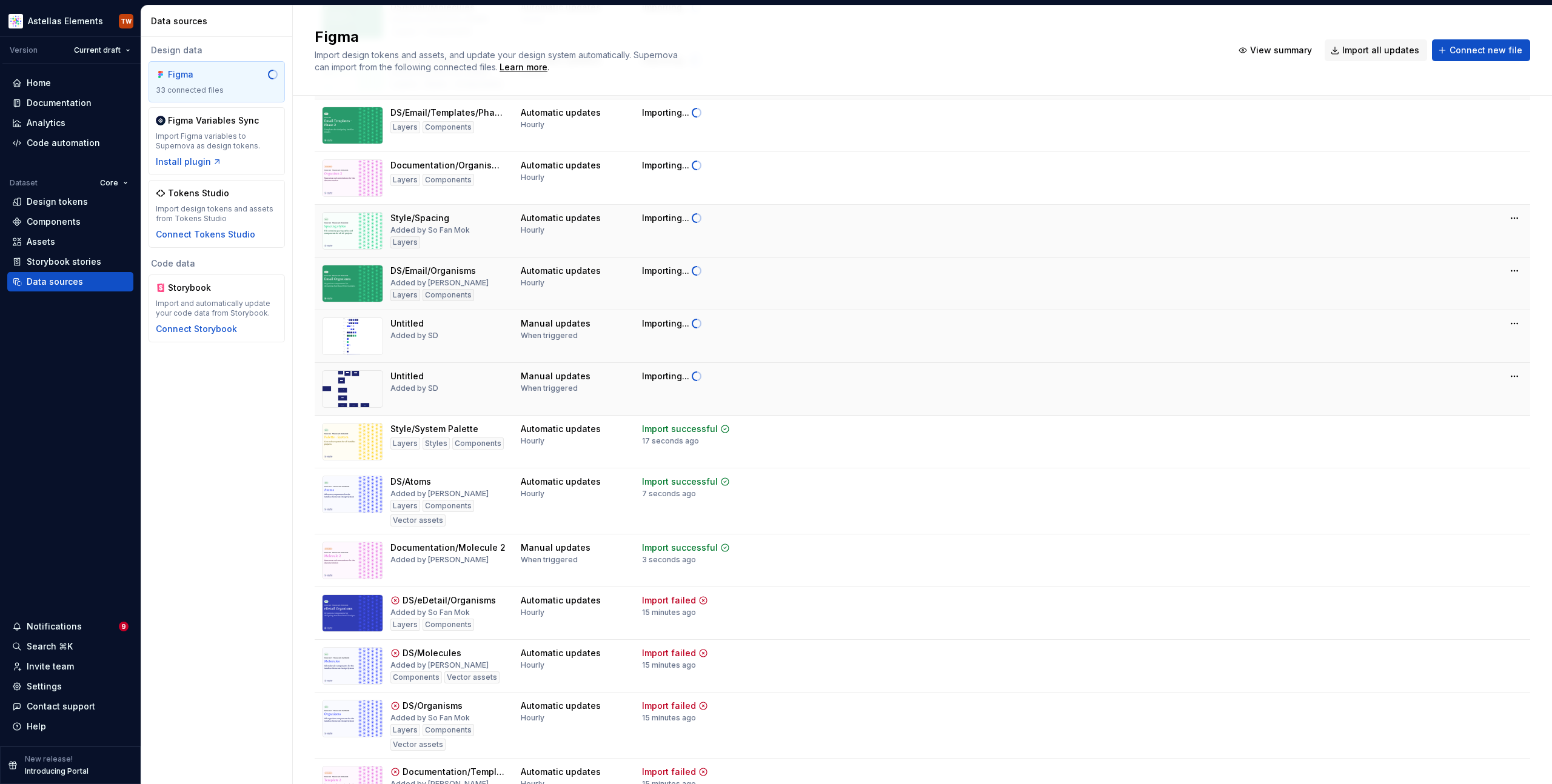
scroll to position [537, 0]
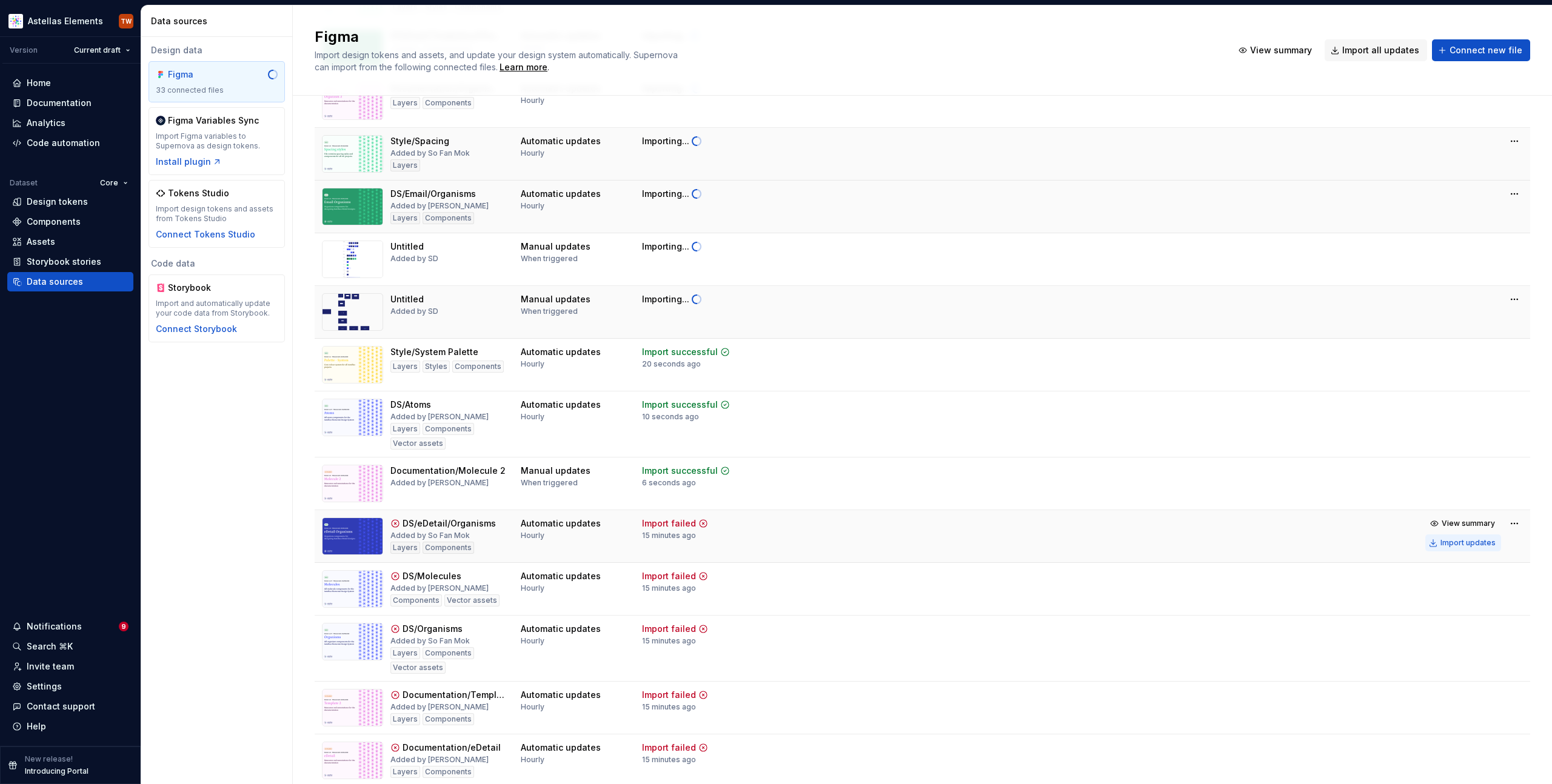
click at [1446, 540] on div "Import updates" at bounding box center [1468, 543] width 55 height 10
click at [1448, 597] on div "Import updates" at bounding box center [1468, 596] width 55 height 10
click at [1444, 649] on div "Import updates" at bounding box center [1468, 649] width 55 height 10
click at [1441, 715] on div "Import updates" at bounding box center [1468, 715] width 55 height 10
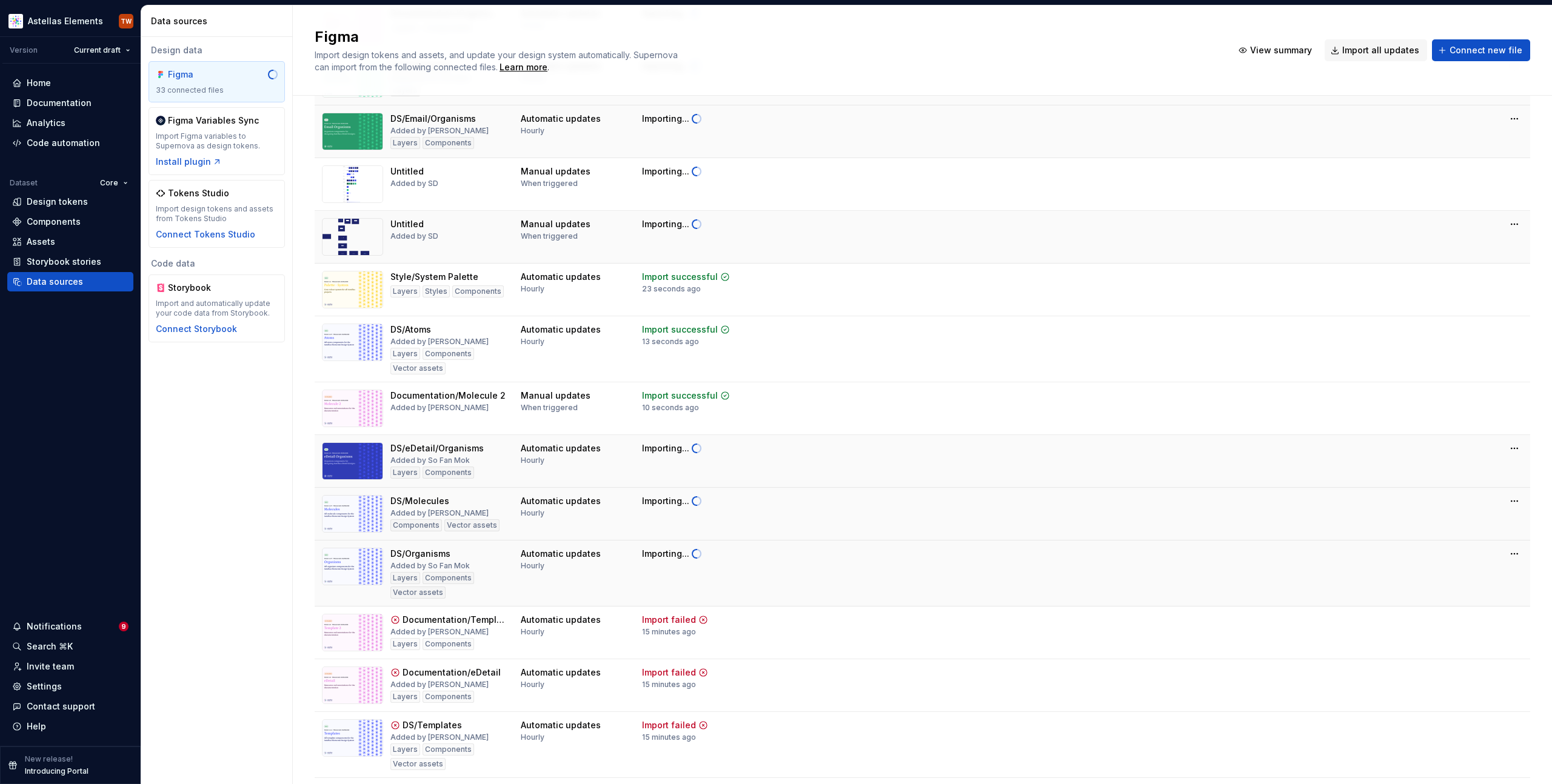
scroll to position [753, 0]
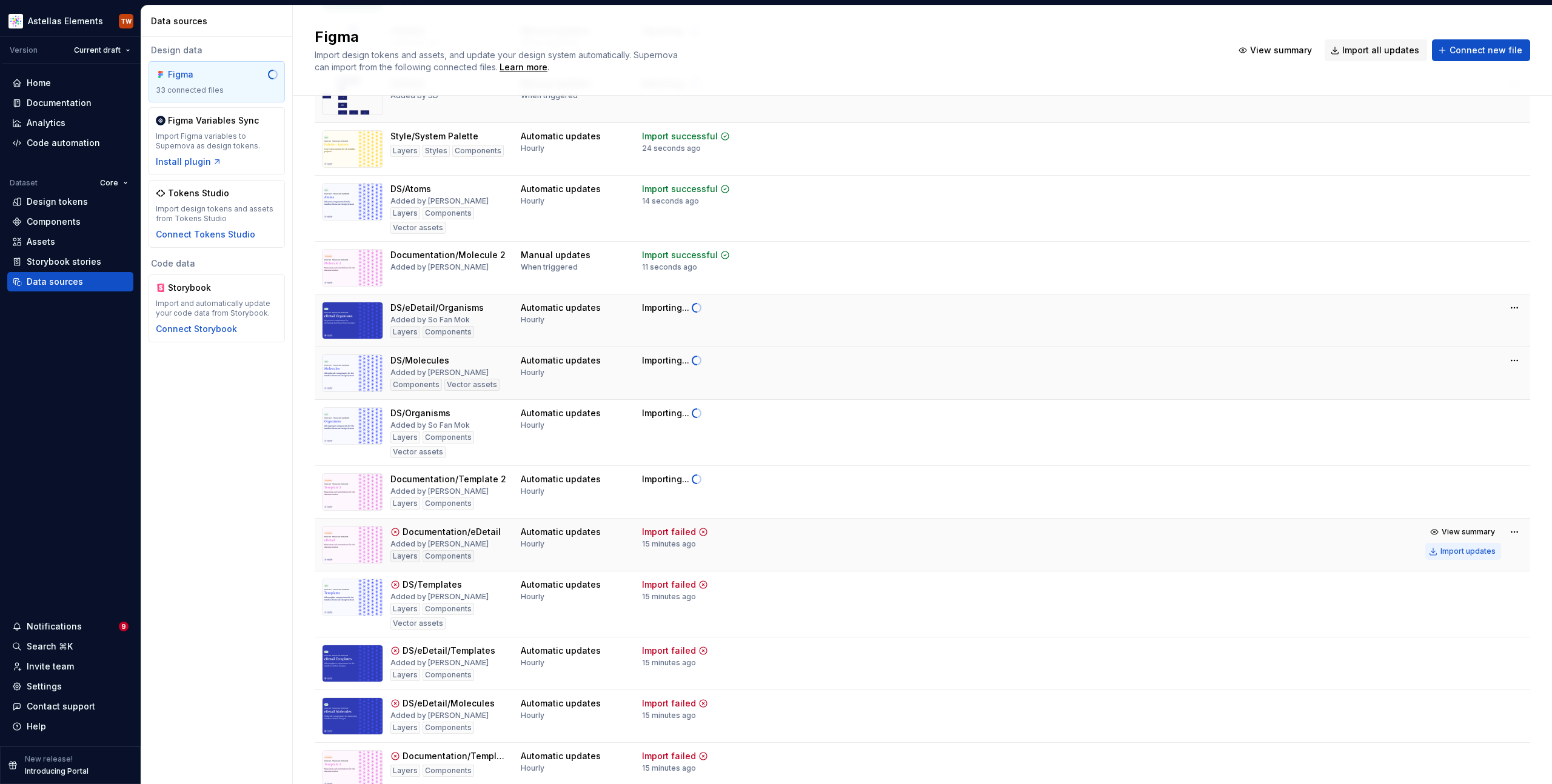
click at [1445, 550] on div "Import updates" at bounding box center [1468, 551] width 55 height 10
click at [1447, 600] on div "Import updates" at bounding box center [1468, 604] width 55 height 10
click at [1446, 669] on div "Import updates" at bounding box center [1468, 670] width 55 height 10
click at [1448, 721] on div "Import updates" at bounding box center [1468, 723] width 55 height 10
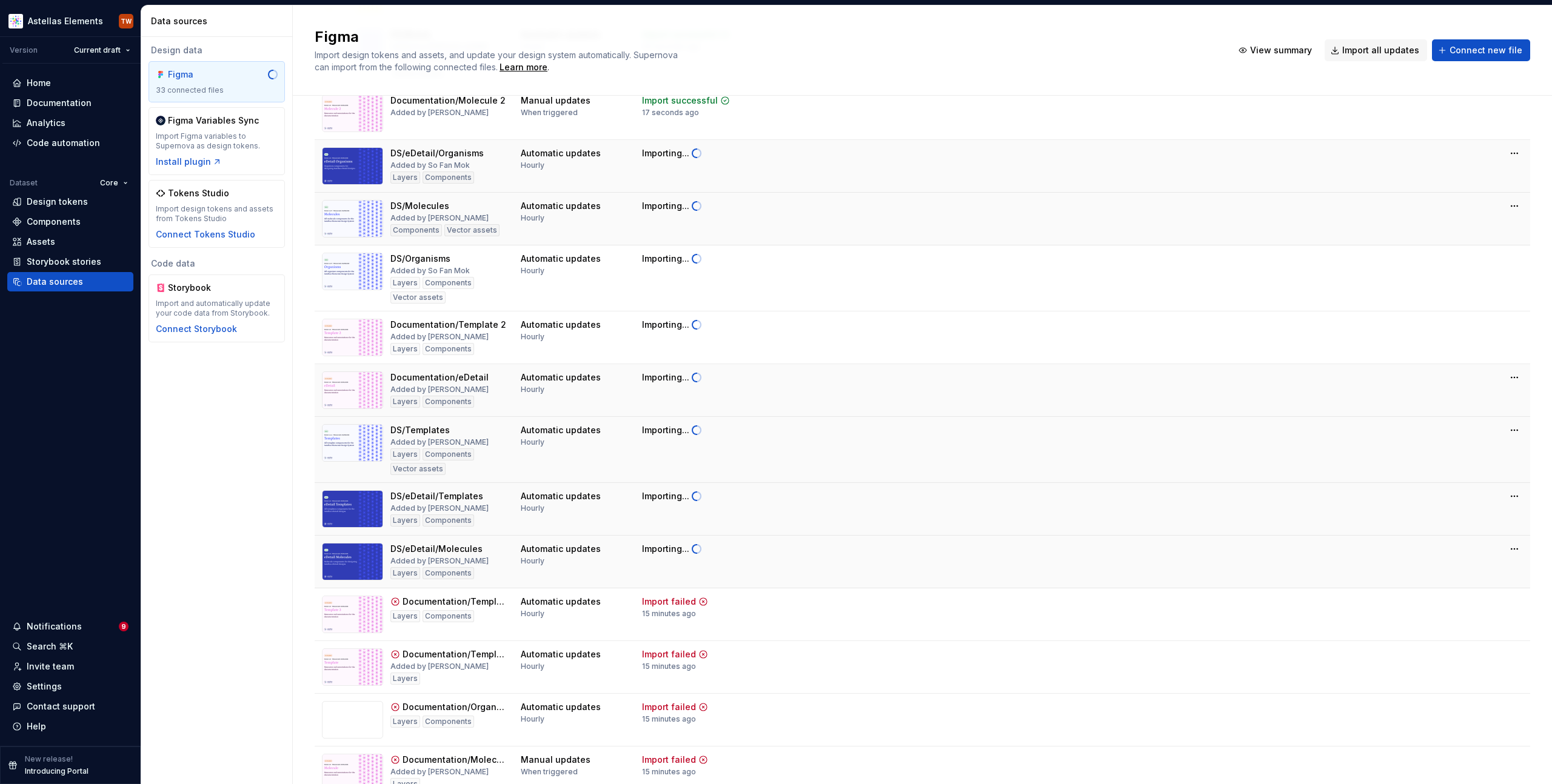
scroll to position [925, 0]
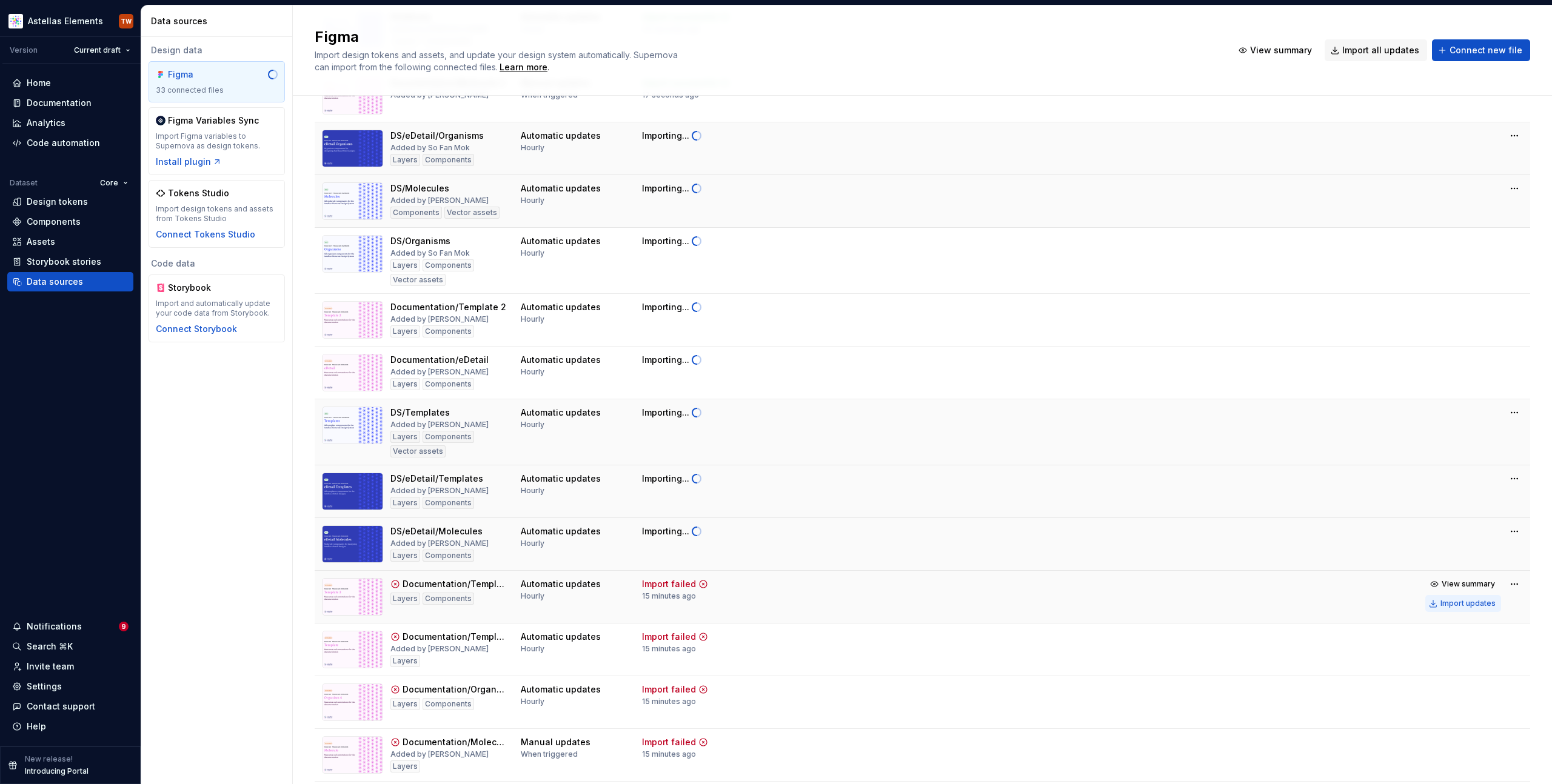
click at [1457, 609] on button "Import updates" at bounding box center [1463, 603] width 76 height 17
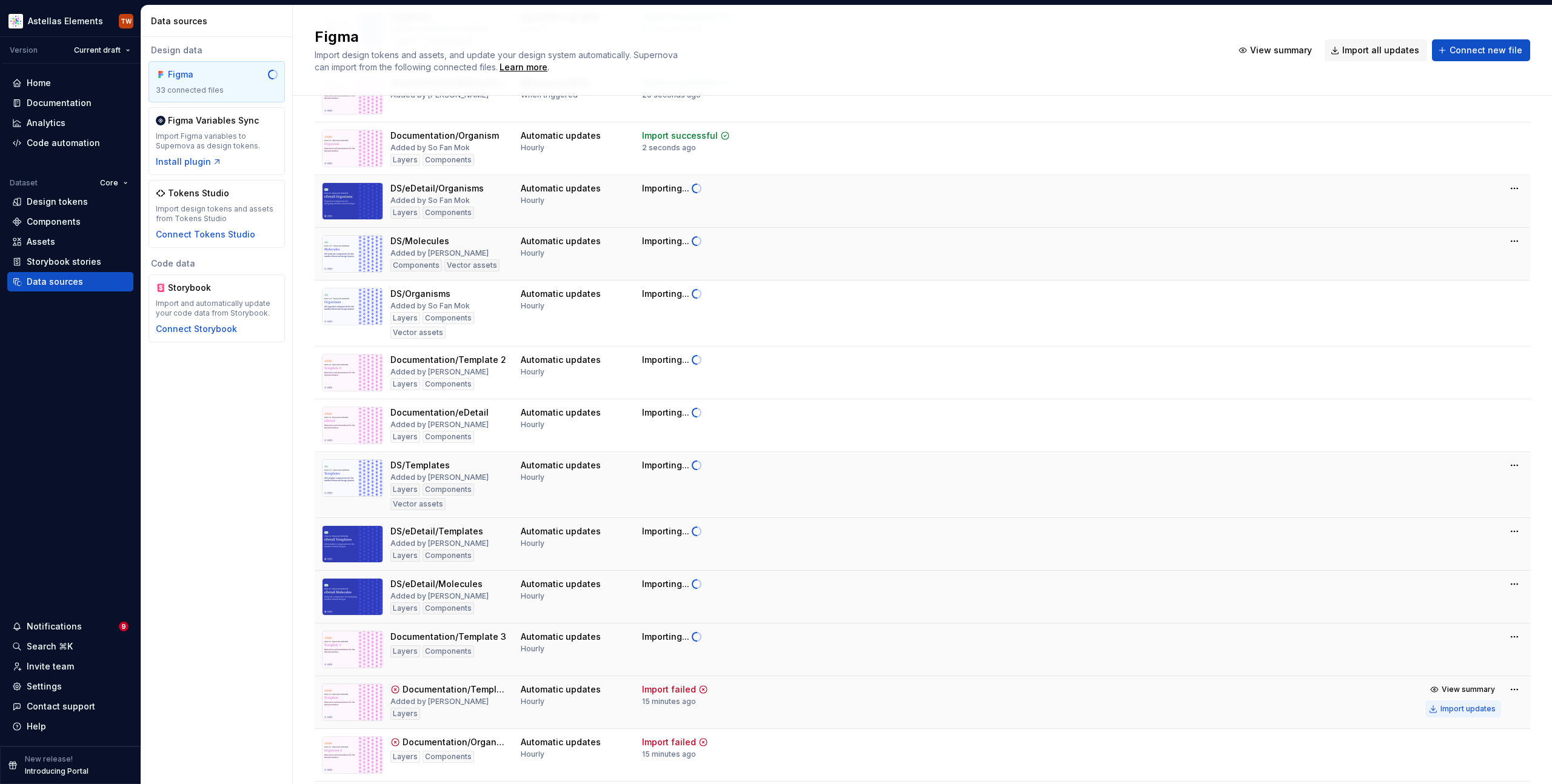
click at [1445, 710] on div "Import updates" at bounding box center [1468, 709] width 55 height 10
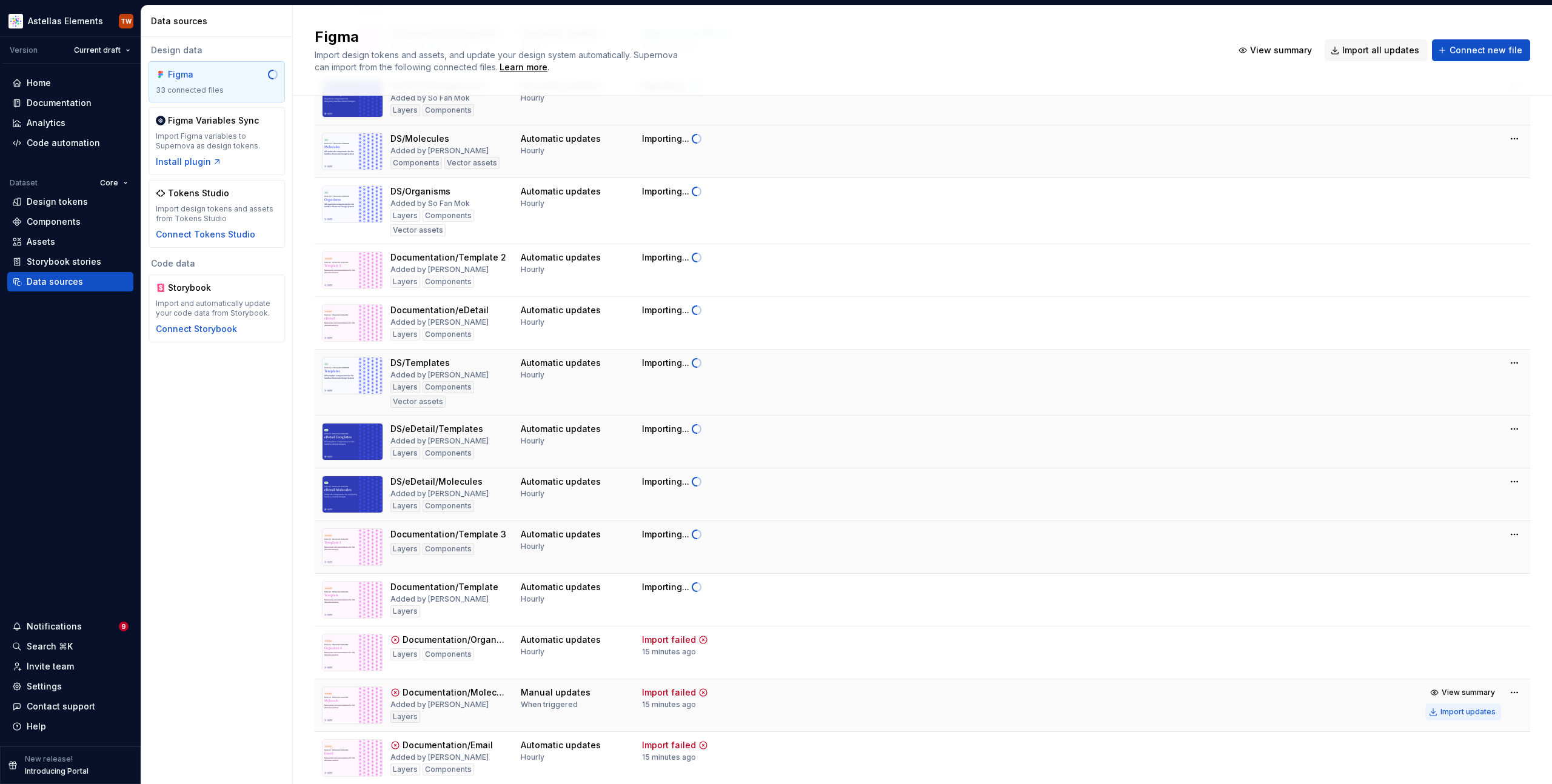
click at [1446, 713] on div "Import updates" at bounding box center [1468, 712] width 55 height 10
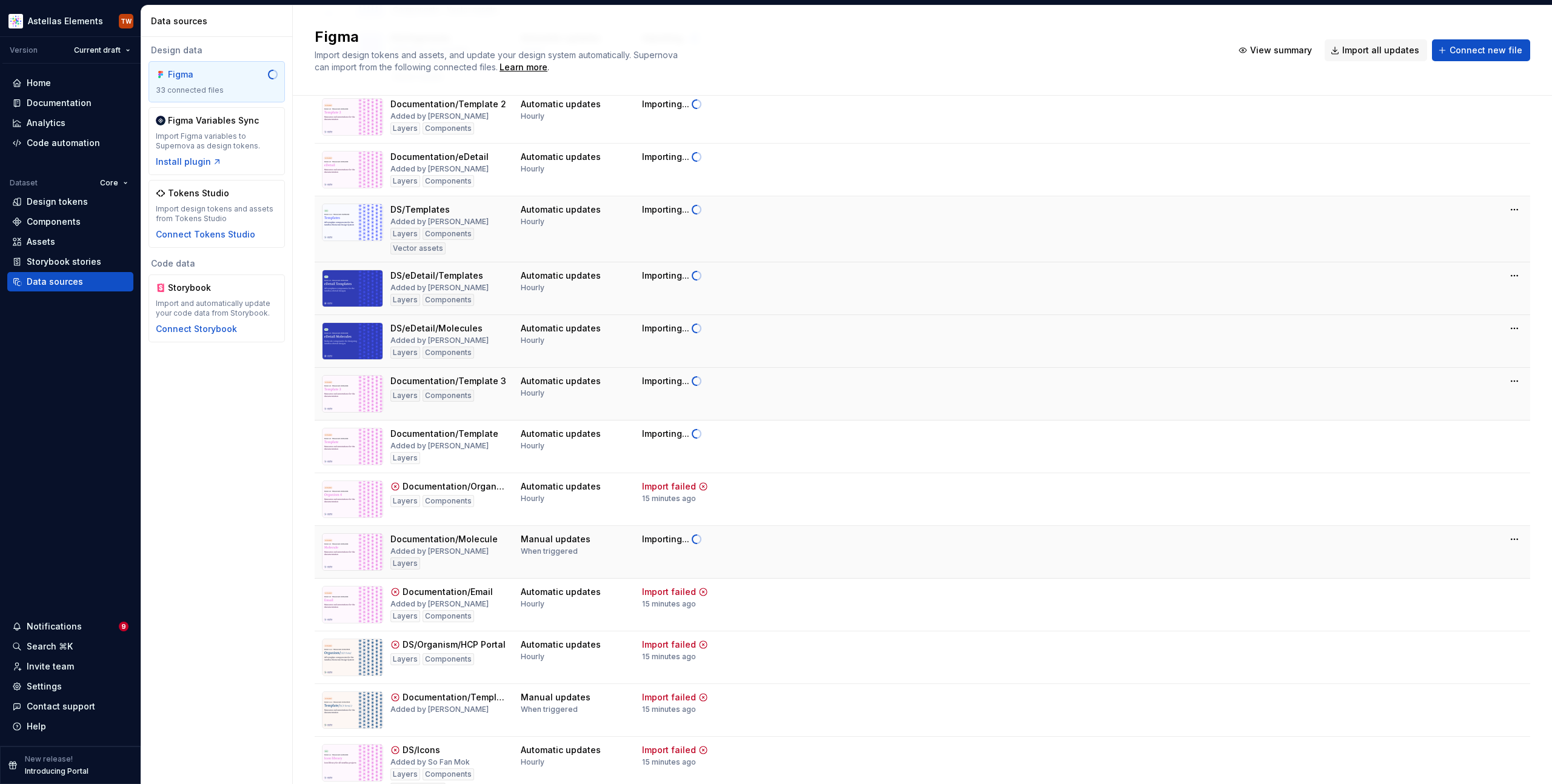
scroll to position [1192, 0]
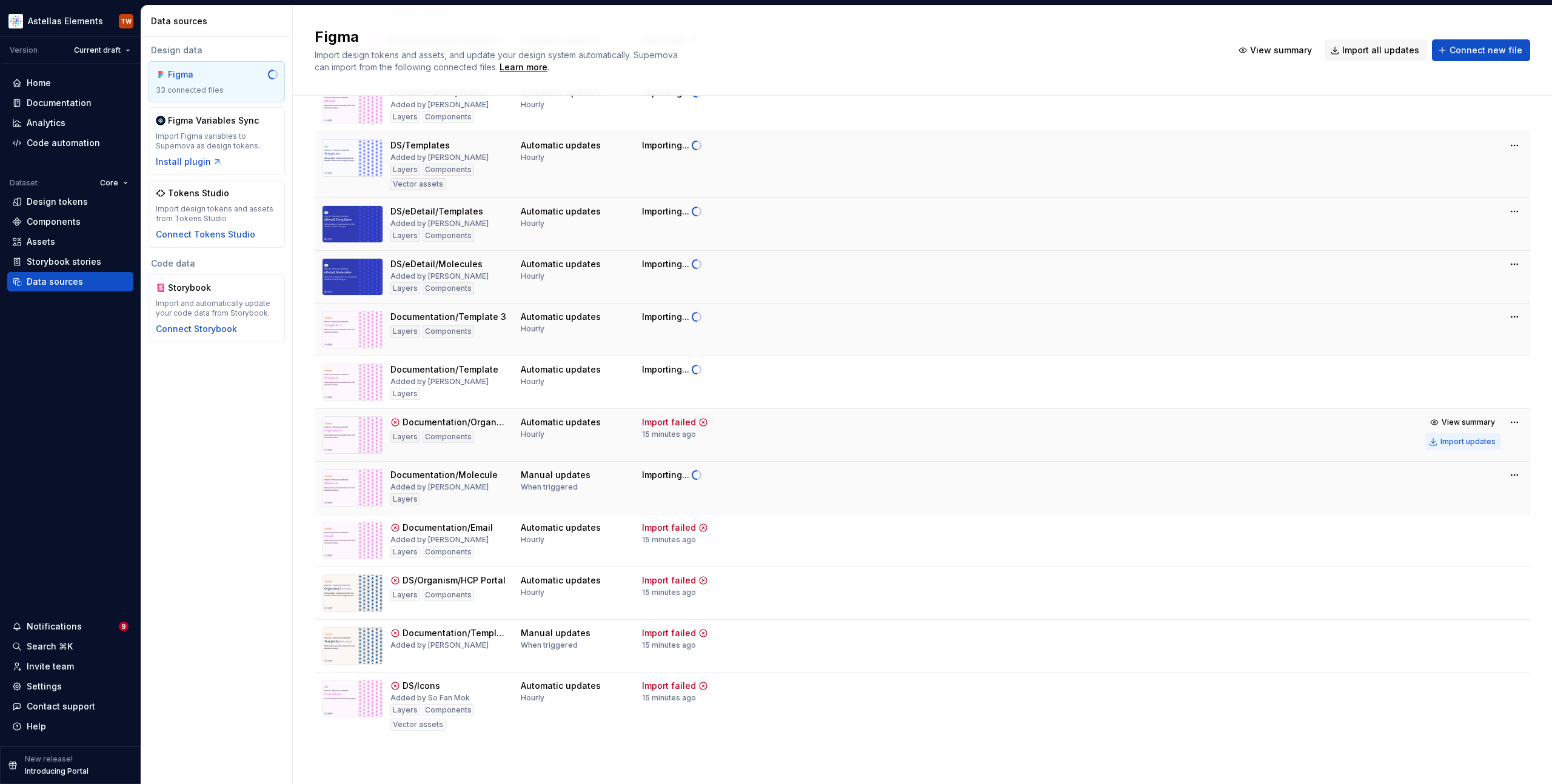
click at [1460, 441] on div "Import updates" at bounding box center [1468, 442] width 55 height 10
click at [1449, 542] on div "Import updates" at bounding box center [1468, 547] width 55 height 10
click at [1448, 599] on div "Import updates" at bounding box center [1468, 600] width 55 height 10
click at [1441, 653] on div "Import updates" at bounding box center [1468, 653] width 55 height 10
click at [1441, 703] on div "Import updates" at bounding box center [1468, 705] width 55 height 10
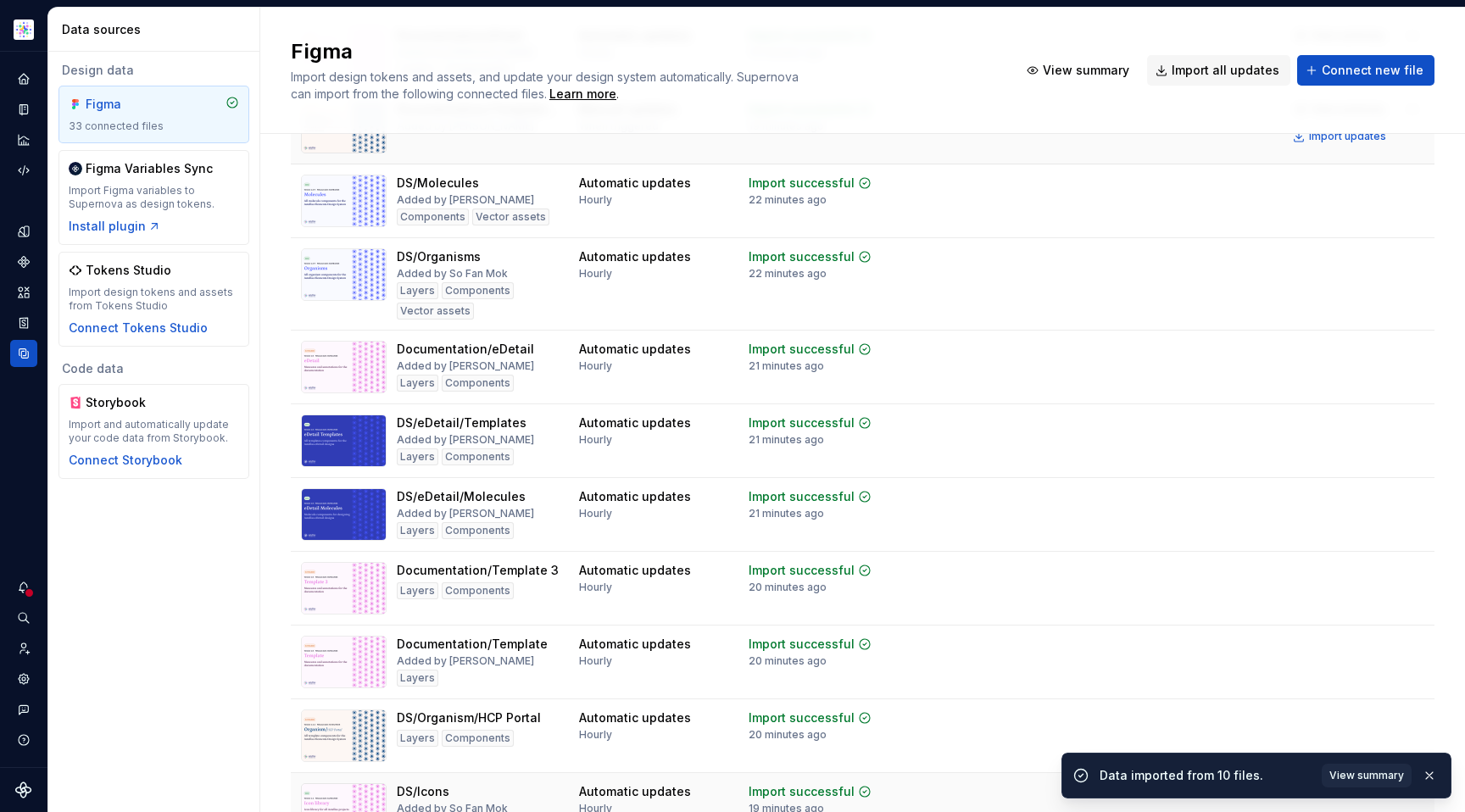
scroll to position [1953, 0]
